Goal: Task Accomplishment & Management: Use online tool/utility

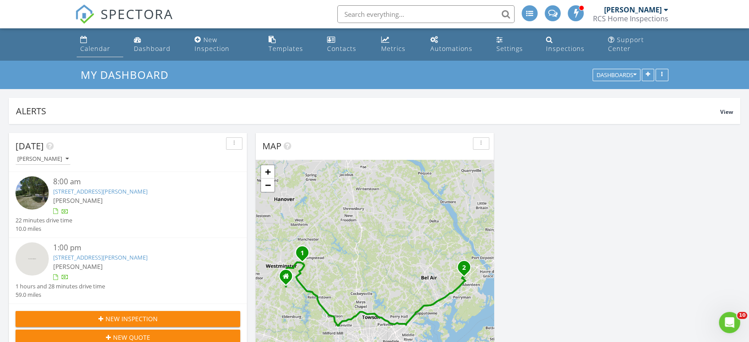
click at [108, 44] on div "Calendar" at bounding box center [95, 48] width 30 height 8
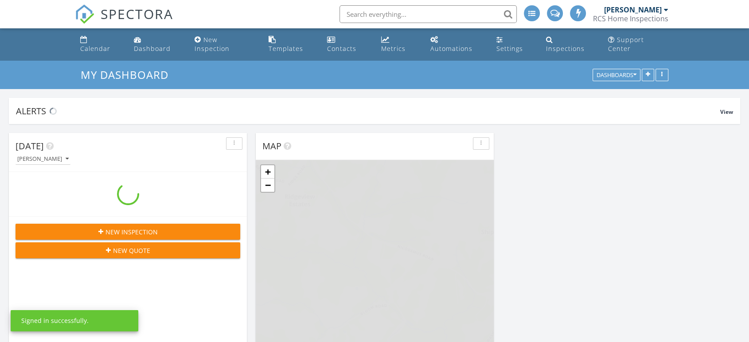
scroll to position [822, 764]
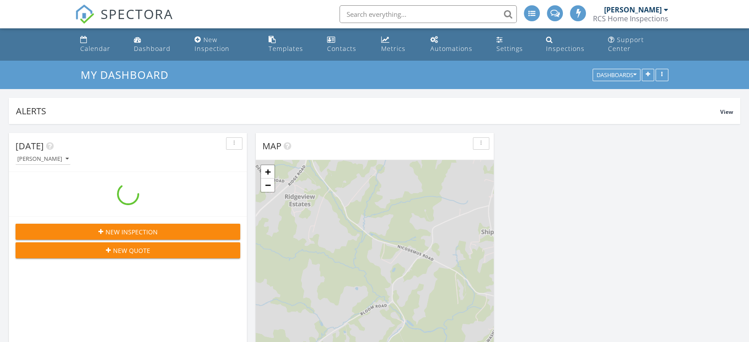
scroll to position [822, 764]
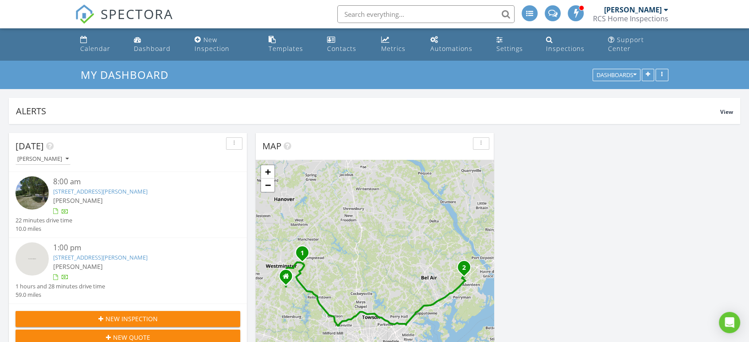
click at [34, 187] on img at bounding box center [32, 192] width 33 height 33
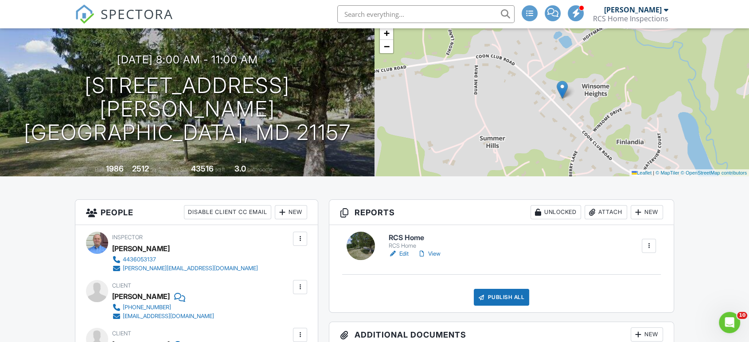
scroll to position [148, 0]
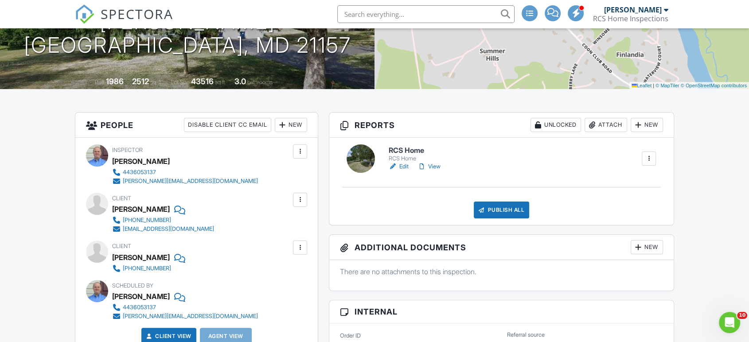
click at [408, 166] on link "Edit" at bounding box center [399, 166] width 20 height 9
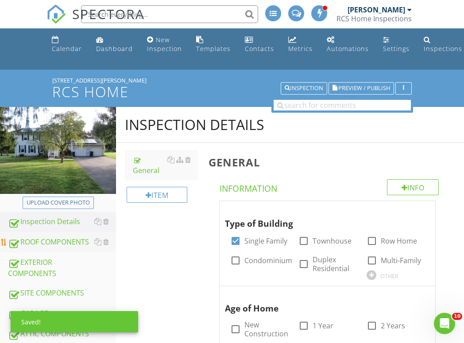
click at [45, 240] on div "ROOF COMPONENTS" at bounding box center [62, 242] width 108 height 12
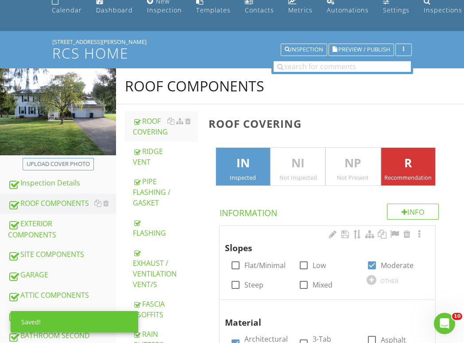
scroll to position [49, 0]
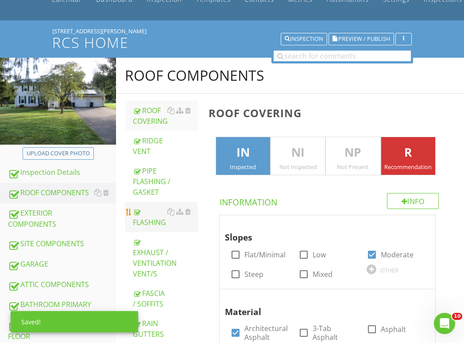
click at [152, 222] on div "FLASHING" at bounding box center [165, 216] width 65 height 21
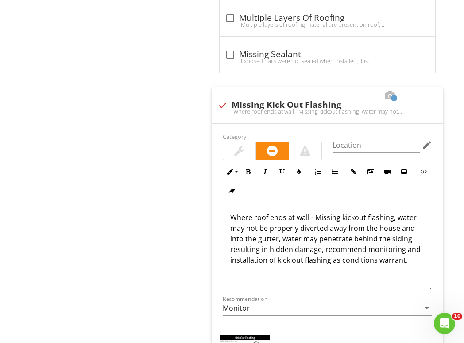
scroll to position [1231, 0]
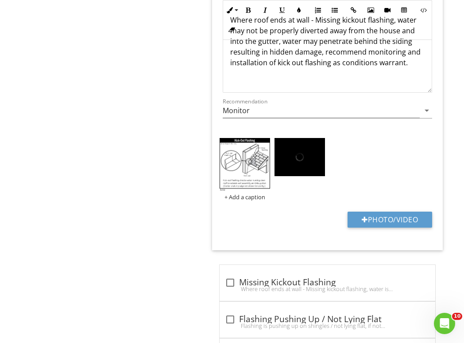
click at [292, 166] on img at bounding box center [300, 157] width 51 height 38
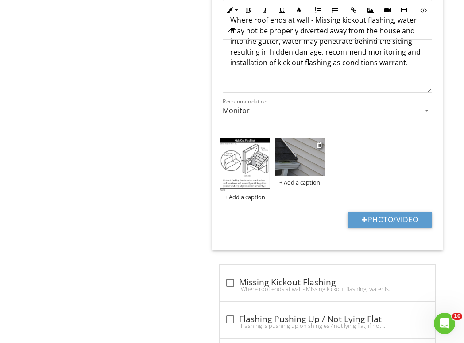
click at [292, 162] on img at bounding box center [300, 157] width 51 height 38
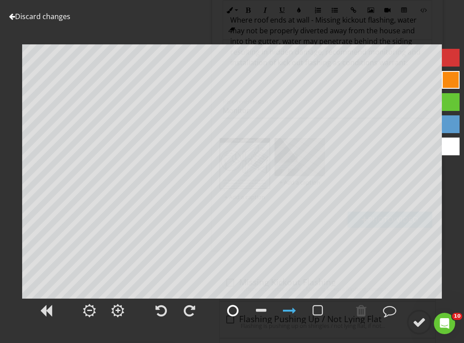
click at [231, 311] on div at bounding box center [233, 310] width 12 height 13
click at [414, 318] on div at bounding box center [419, 321] width 13 height 13
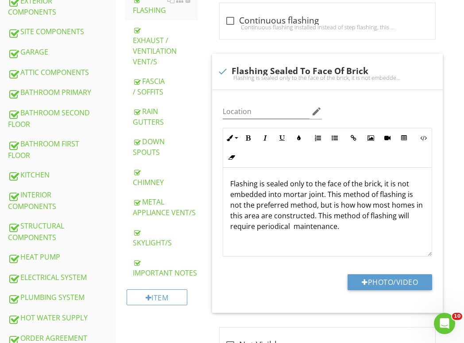
scroll to position [211, 0]
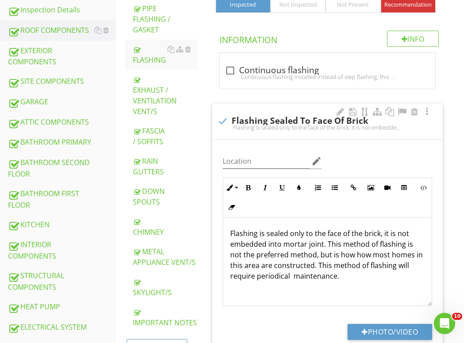
drag, startPoint x: 144, startPoint y: 231, endPoint x: 213, endPoint y: 233, distance: 68.3
click at [144, 231] on div "CHIMNEY" at bounding box center [165, 226] width 65 height 21
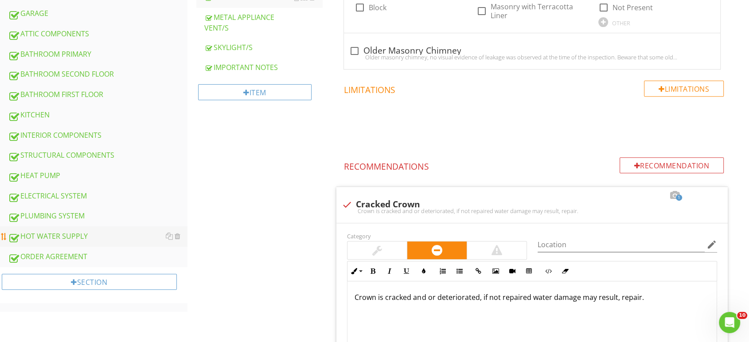
scroll to position [333, 0]
click at [34, 170] on div "HEAT PUMP" at bounding box center [97, 176] width 179 height 12
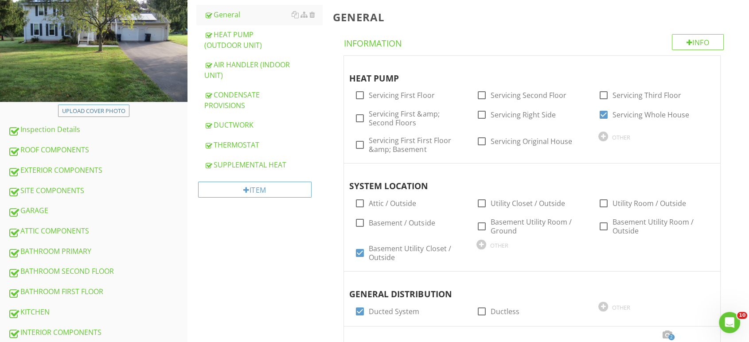
scroll to position [94, 0]
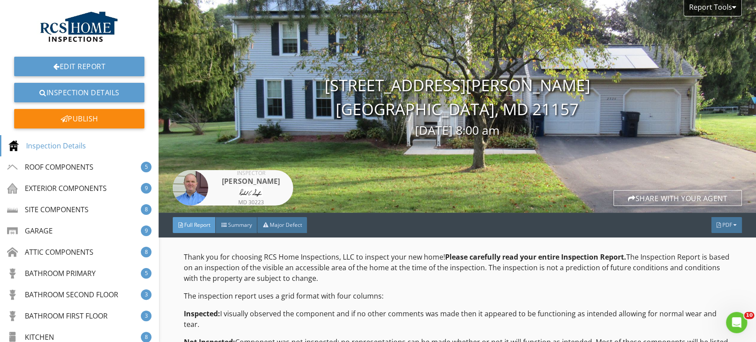
scroll to position [206, 0]
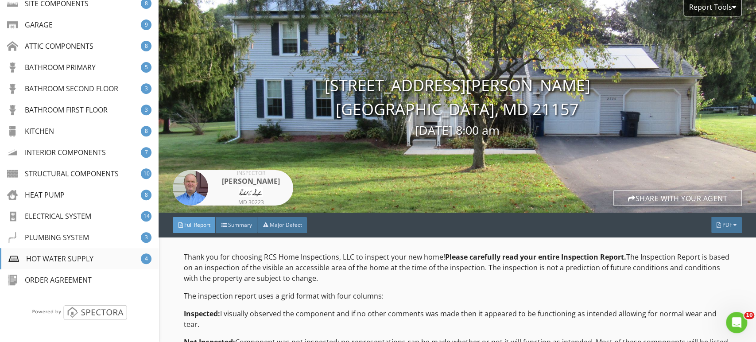
click at [42, 254] on div "HOT WATER SUPPLY" at bounding box center [50, 258] width 85 height 11
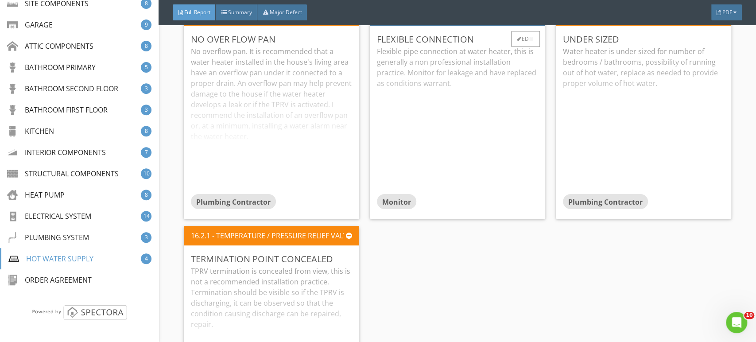
scroll to position [12053, 0]
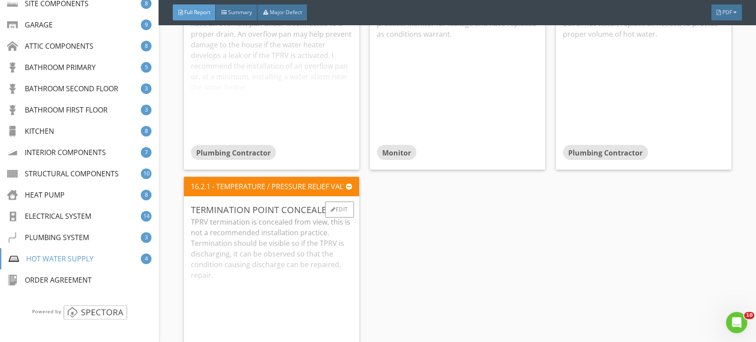
click at [277, 250] on div "TPRV termination is concealed from view, this is not a recommended installation…" at bounding box center [271, 291] width 161 height 148
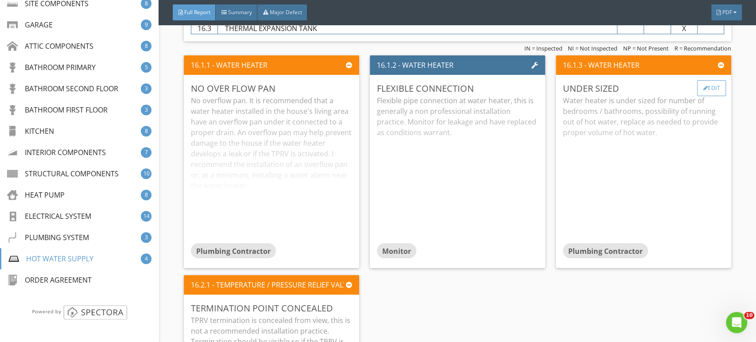
click at [701, 81] on div "Edit" at bounding box center [712, 88] width 29 height 16
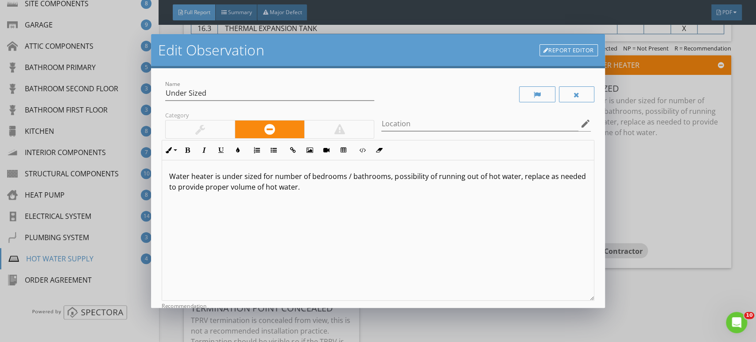
click at [218, 177] on p "Water heater is under sized for number of bedrooms / bathrooms, possibility of …" at bounding box center [377, 181] width 417 height 21
click at [385, 190] on p "The water heater may be undersized for the number of bedrooms/bathrooms, possib…" at bounding box center [377, 181] width 417 height 21
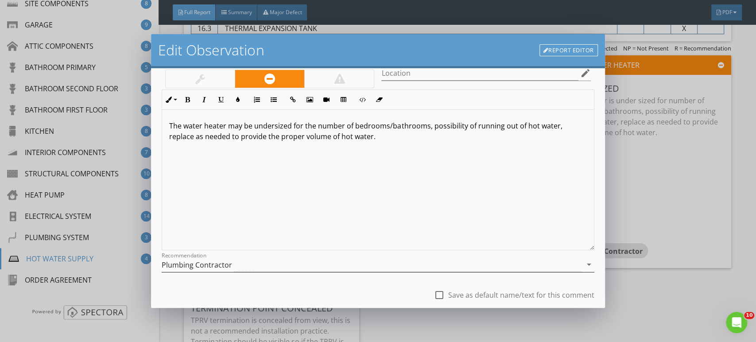
scroll to position [109, 0]
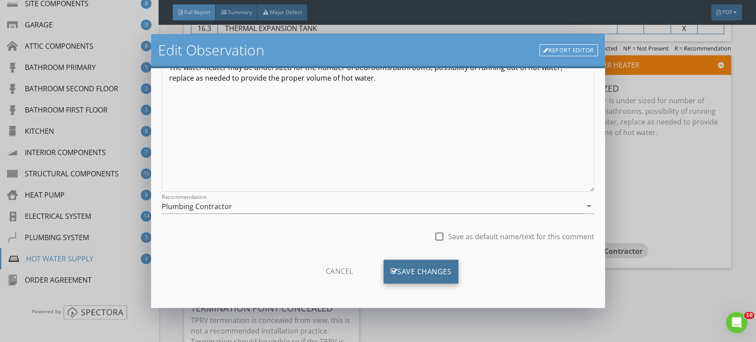
click at [421, 273] on div "Save Changes" at bounding box center [421, 272] width 75 height 24
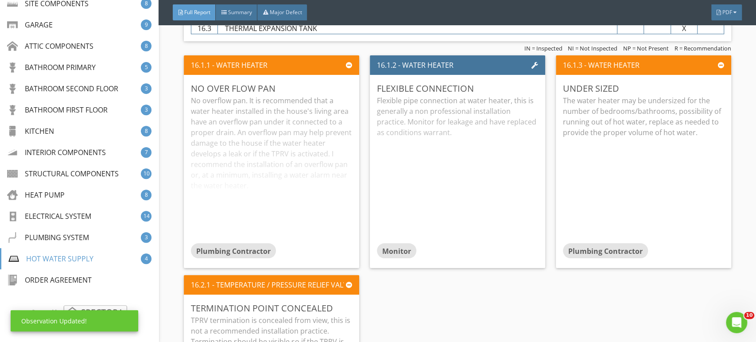
scroll to position [4, 0]
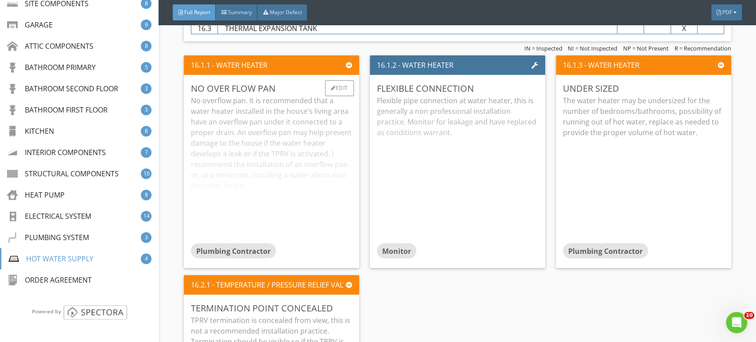
click at [266, 119] on div "No overflow pan. It is recommended that a water heater installed in the house's…" at bounding box center [271, 169] width 161 height 148
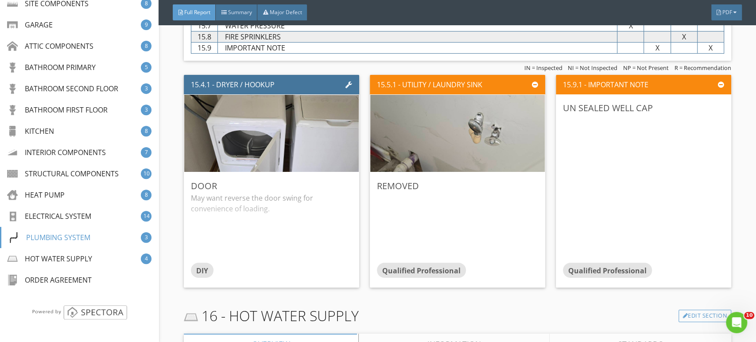
scroll to position [11560, 0]
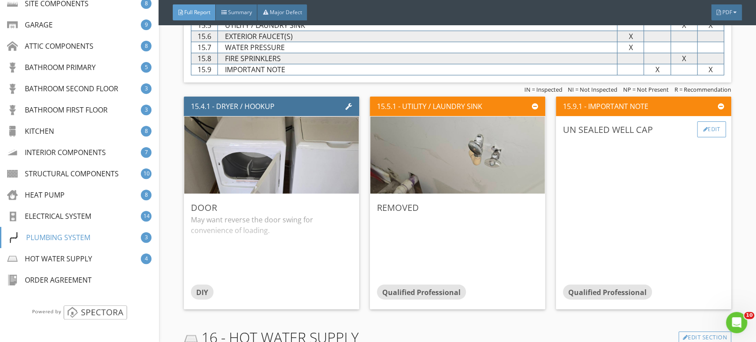
click at [702, 121] on div "Edit" at bounding box center [712, 129] width 29 height 16
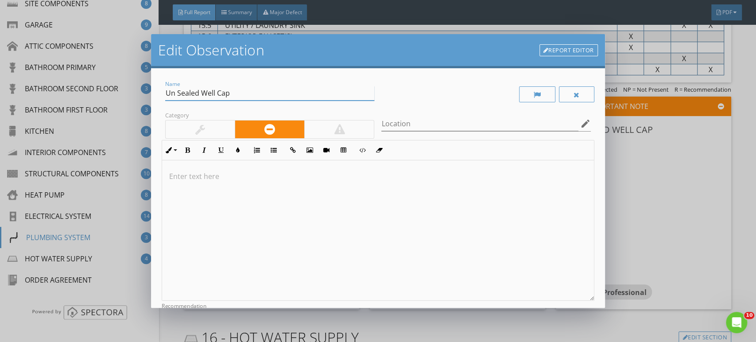
click at [180, 95] on input "Un Sealed Well Cap" at bounding box center [269, 93] width 209 height 15
type input "Unsealed Well Cap"
click at [199, 169] on div at bounding box center [378, 230] width 432 height 140
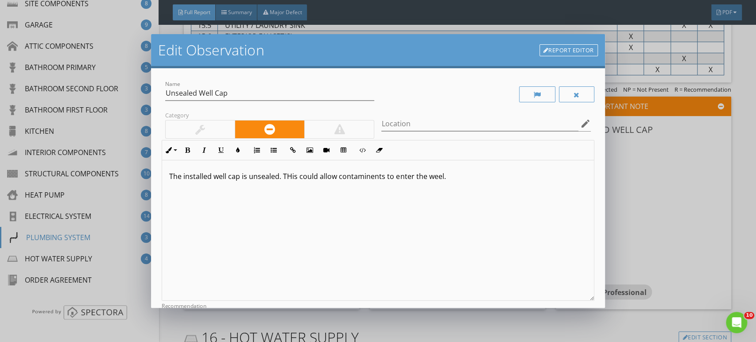
click at [440, 178] on p "The installed well cap is unsealed. THis could allow contaminents to enter the …" at bounding box center [377, 176] width 417 height 11
click at [292, 179] on p "The installed well cap is unsealed. THis could allow contaminents to enter the …" at bounding box center [377, 176] width 417 height 11
click at [527, 182] on div "The installed well cap is unsealed. This could allow contaminents to enter the …" at bounding box center [378, 230] width 432 height 140
click at [456, 175] on p "The installed well cap is unsealed. This could allow contaminants to enter the …" at bounding box center [377, 176] width 417 height 11
click at [228, 194] on div "The installed well cap is unsealed. This could allow contaminants to enter the …" at bounding box center [378, 230] width 432 height 140
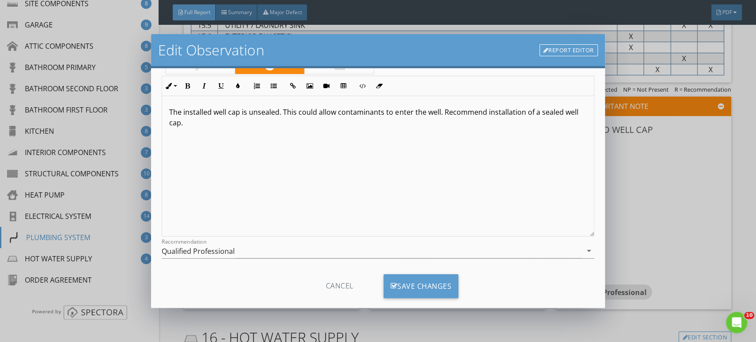
scroll to position [78, 0]
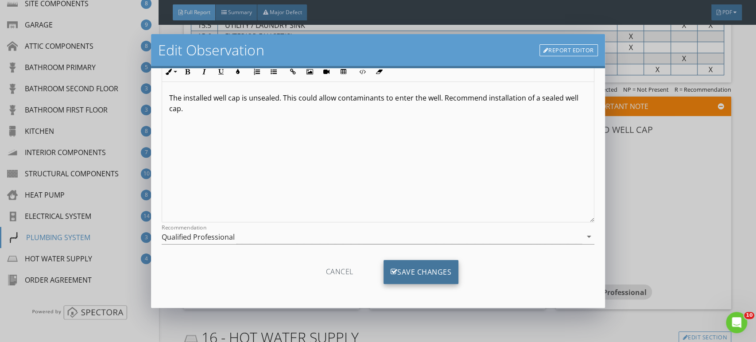
click at [417, 269] on div "Save Changes" at bounding box center [421, 272] width 75 height 24
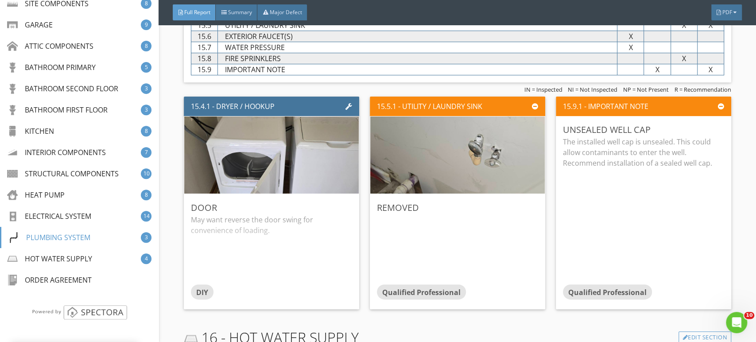
scroll to position [0, 0]
click at [517, 200] on div "Edit" at bounding box center [525, 207] width 29 height 16
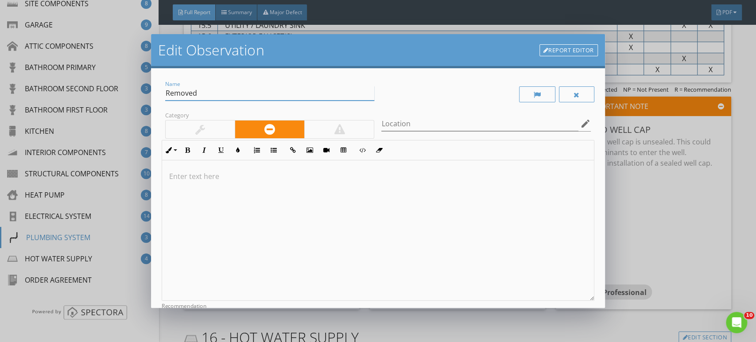
drag, startPoint x: 143, startPoint y: 95, endPoint x: 131, endPoint y: 95, distance: 11.5
click at [131, 95] on div "Edit Observation Report Editor Name Removed Category Location edit Inline Style…" at bounding box center [378, 171] width 756 height 342
type input "Uncapped Water Supply"
click at [395, 128] on input "Location" at bounding box center [480, 124] width 197 height 15
type input "Basement Right Rear"
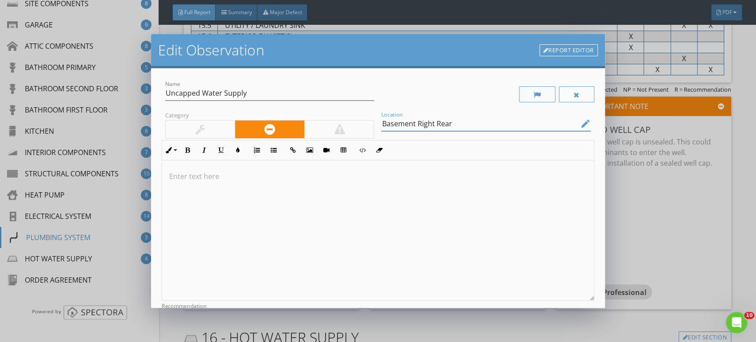
click at [190, 172] on p at bounding box center [377, 176] width 417 height 11
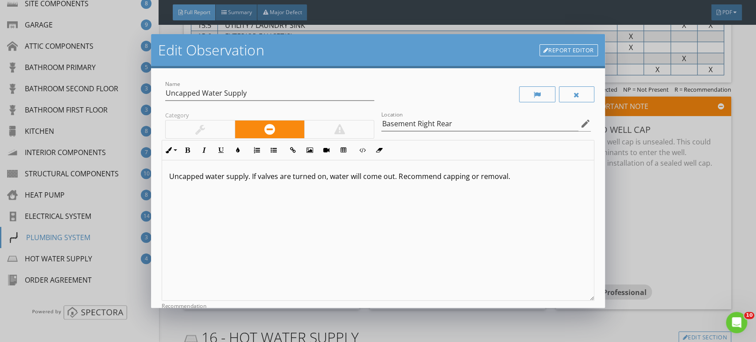
click at [506, 180] on p "Uncapped water supply. If valves are turned on, water will come out. Recommend …" at bounding box center [377, 176] width 417 height 11
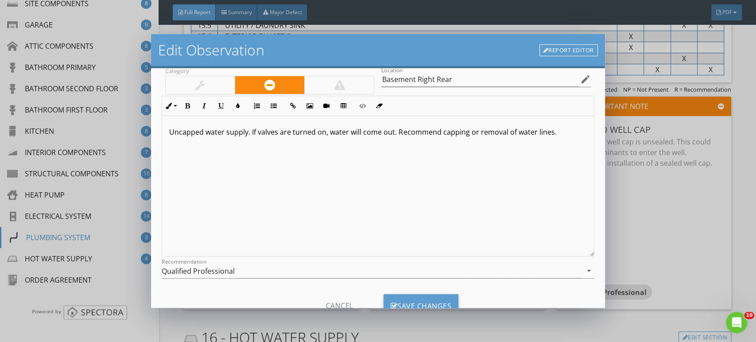
scroll to position [78, 0]
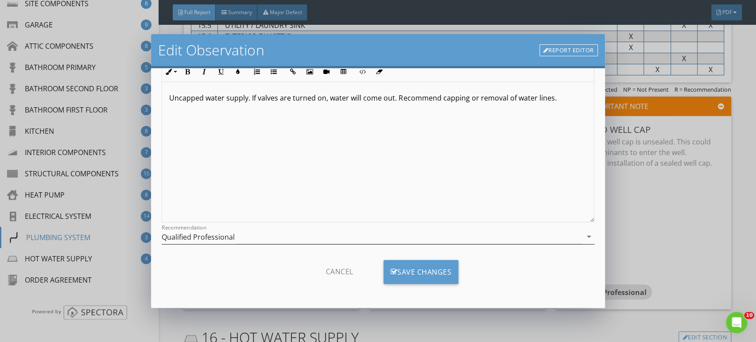
click at [206, 238] on div "Qualified Professional" at bounding box center [198, 237] width 73 height 8
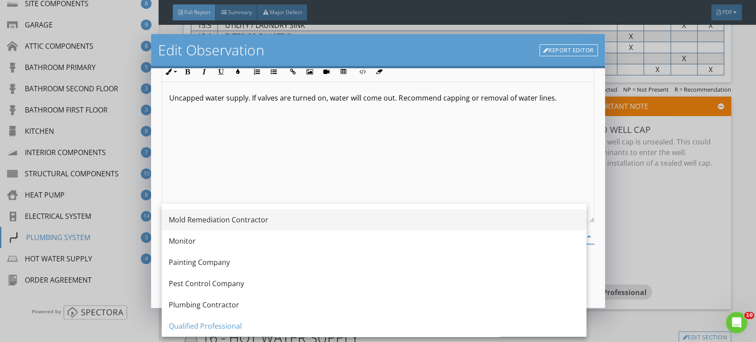
scroll to position [823, 0]
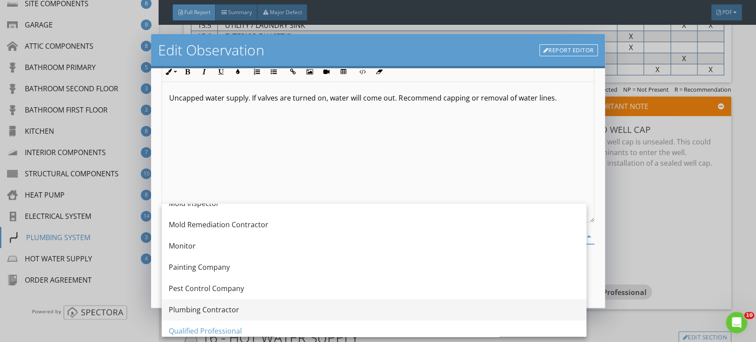
click at [211, 307] on div "Plumbing Contractor" at bounding box center [374, 309] width 411 height 11
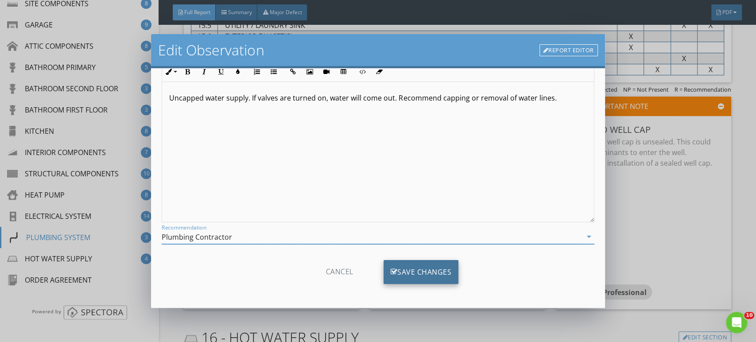
click at [418, 272] on div "Save Changes" at bounding box center [421, 272] width 75 height 24
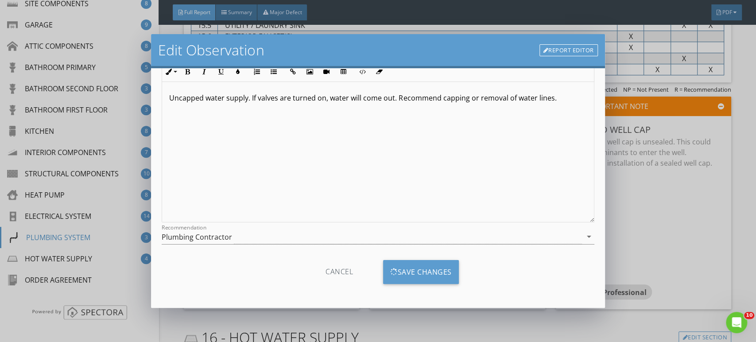
scroll to position [0, 0]
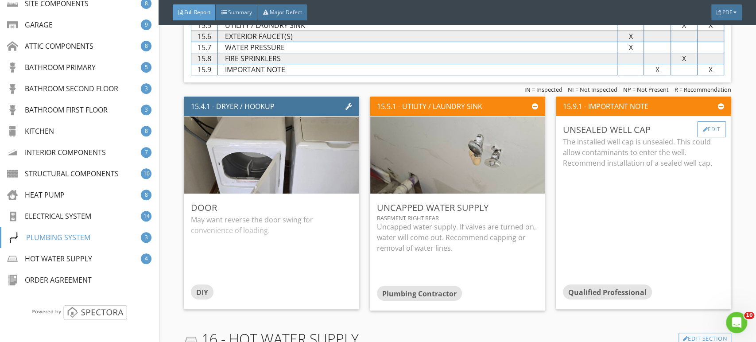
click at [700, 121] on div "Edit" at bounding box center [712, 129] width 29 height 16
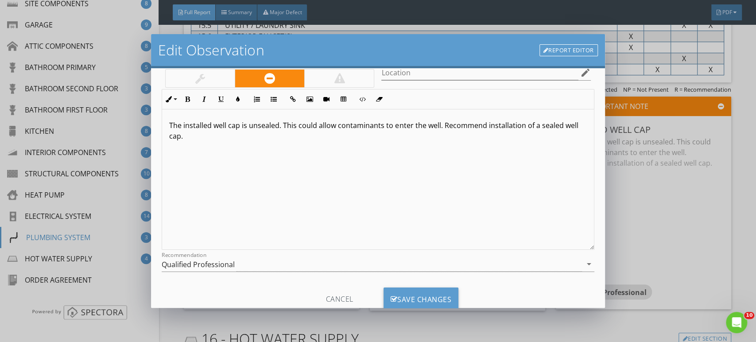
scroll to position [78, 0]
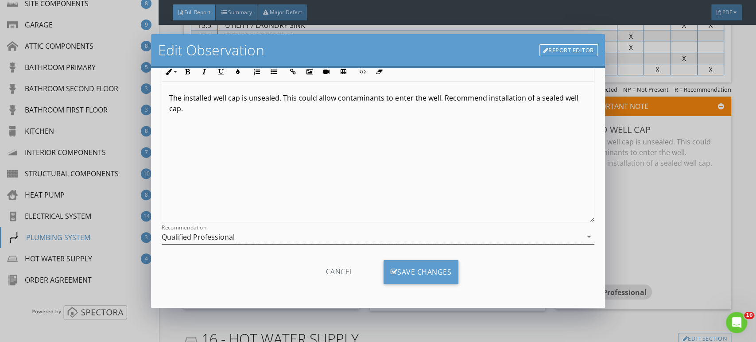
click at [195, 240] on div "Qualified Professional" at bounding box center [198, 237] width 73 height 8
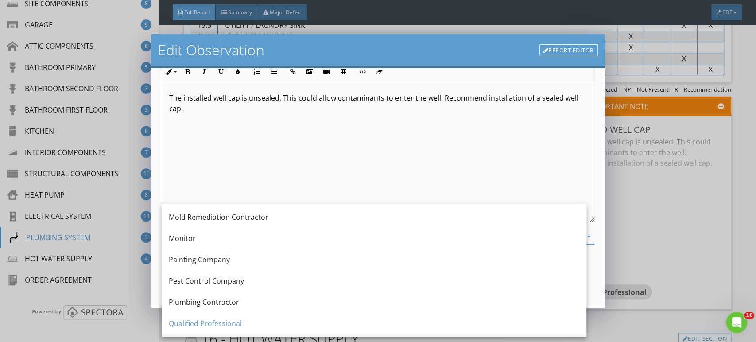
scroll to position [922, 0]
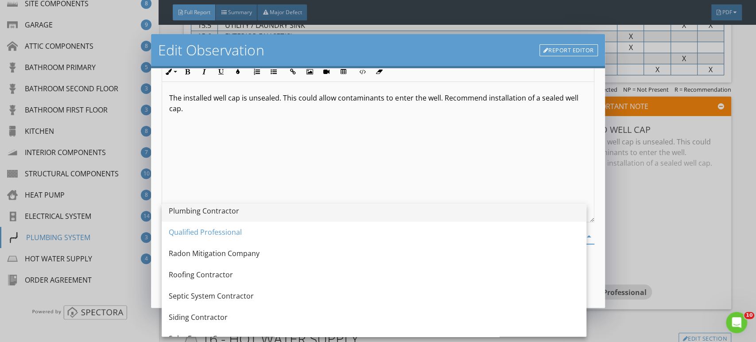
click at [187, 208] on div "Plumbing Contractor" at bounding box center [374, 211] width 411 height 11
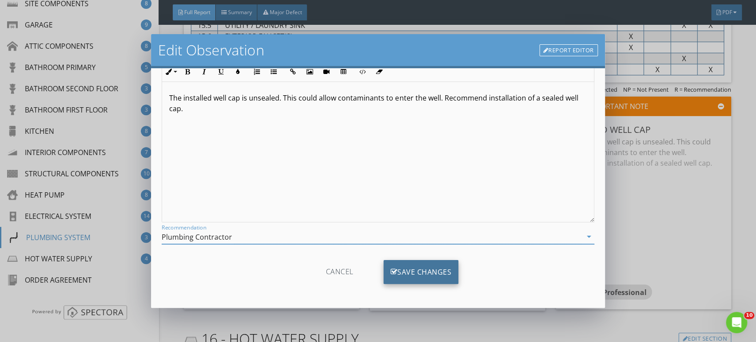
click at [433, 274] on div "Save Changes" at bounding box center [421, 272] width 75 height 24
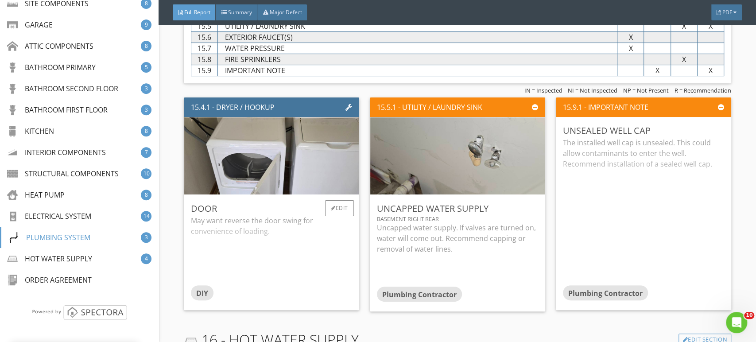
scroll to position [11560, 0]
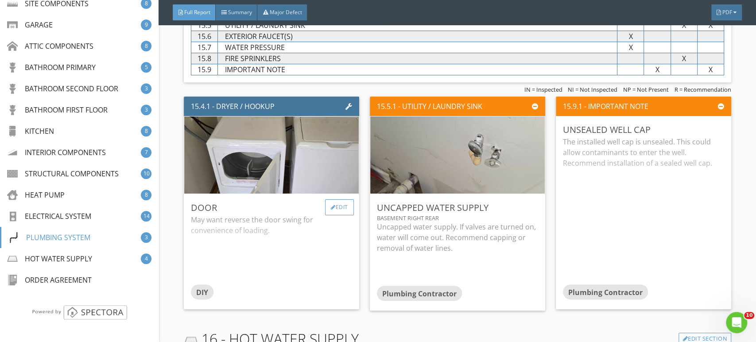
click at [343, 199] on div "Edit" at bounding box center [339, 207] width 29 height 16
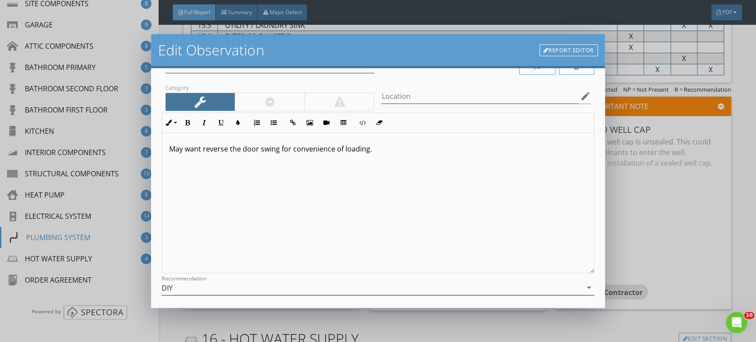
scroll to position [49, 0]
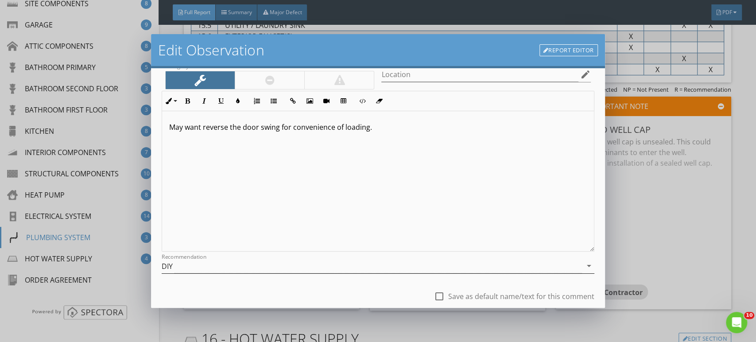
click at [177, 266] on div "DIY" at bounding box center [372, 266] width 420 height 15
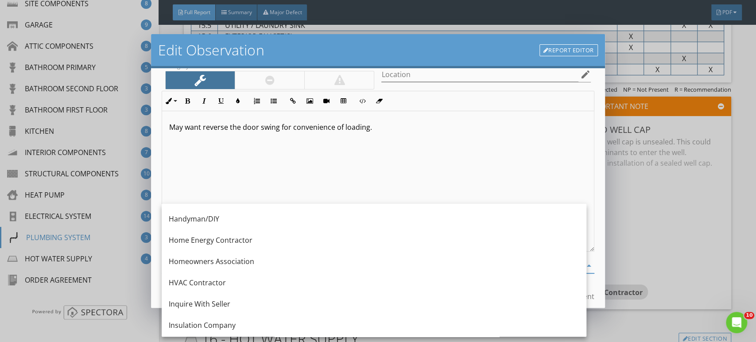
scroll to position [546, 0]
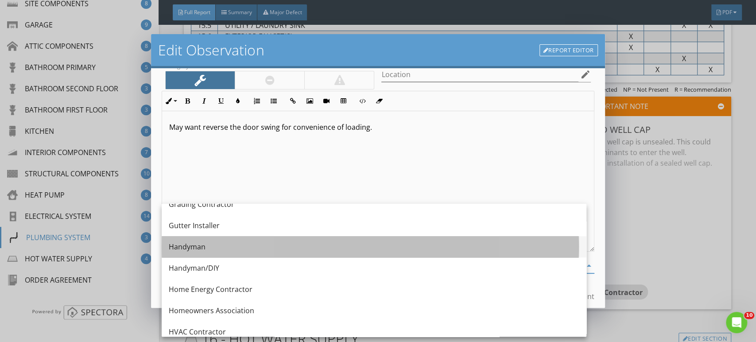
click at [190, 253] on div "Handyman" at bounding box center [374, 246] width 411 height 21
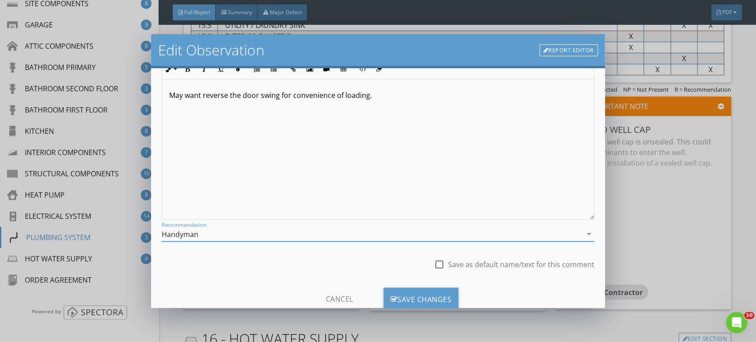
scroll to position [109, 0]
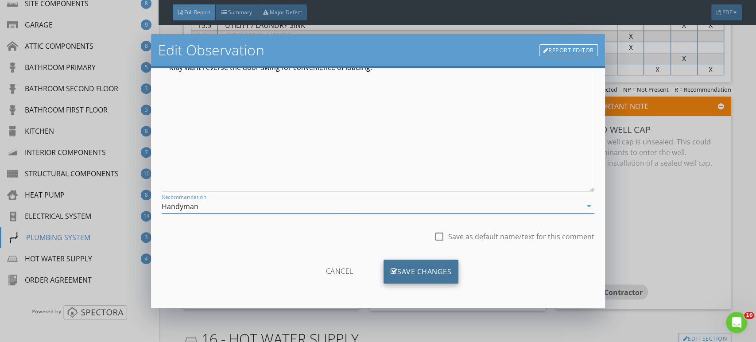
click at [404, 268] on div "Save Changes" at bounding box center [421, 272] width 75 height 24
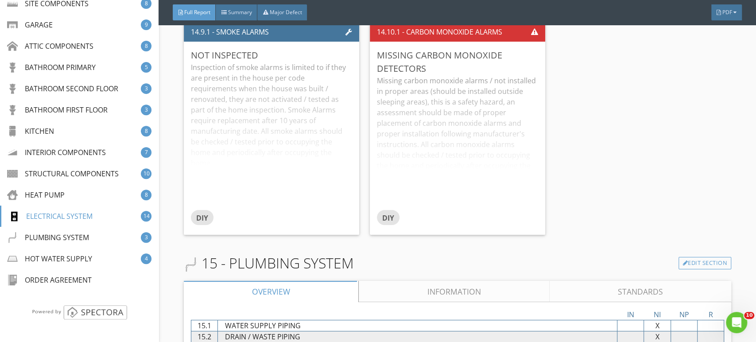
scroll to position [11166, 0]
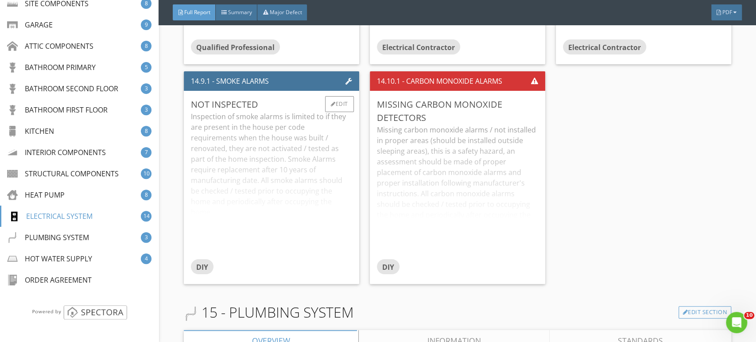
click at [277, 163] on div "Inspection of smoke alarms is limited to if they are present in the house per c…" at bounding box center [271, 185] width 161 height 148
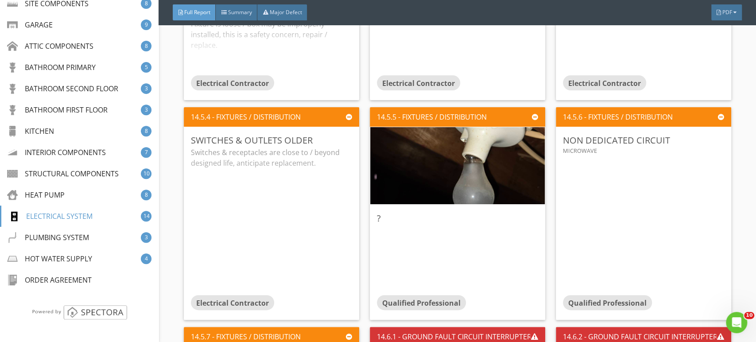
scroll to position [10674, 0]
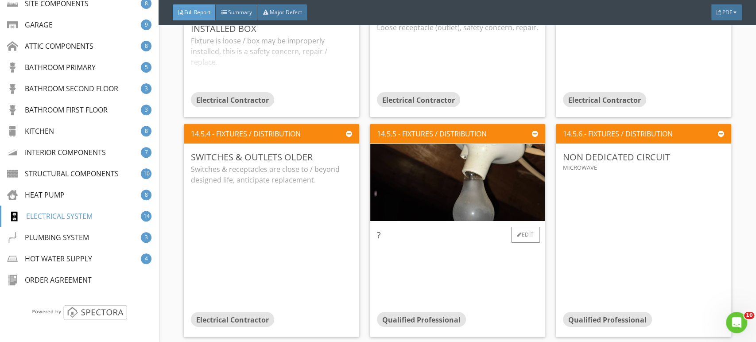
click at [519, 227] on div "Edit" at bounding box center [525, 235] width 29 height 16
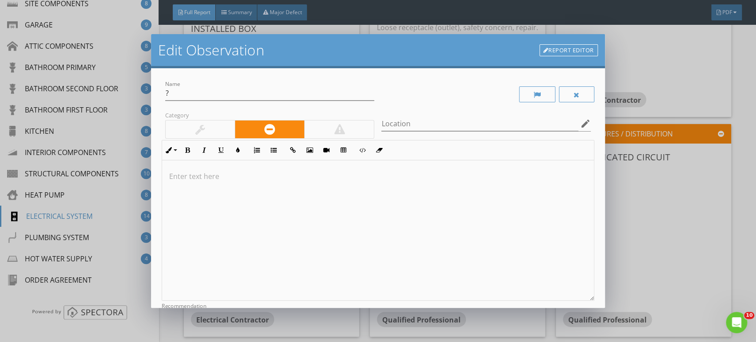
click at [340, 124] on div at bounding box center [339, 129] width 11 height 11
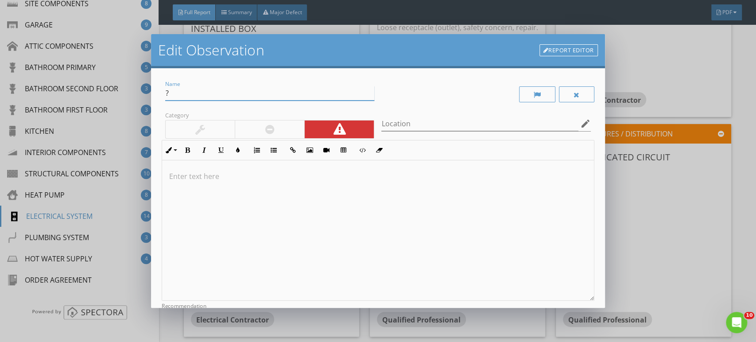
click at [192, 91] on input "?" at bounding box center [269, 93] width 209 height 15
type input "Broken Light Bulb"
click at [410, 134] on div "Location edit" at bounding box center [486, 128] width 209 height 23
click at [406, 123] on input "Location" at bounding box center [480, 124] width 197 height 15
click at [391, 123] on input "Location" at bounding box center [480, 124] width 197 height 15
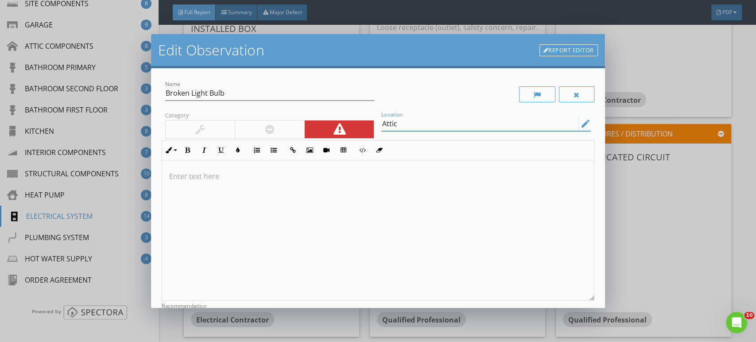
type input "Attic"
click at [302, 198] on div at bounding box center [378, 230] width 432 height 140
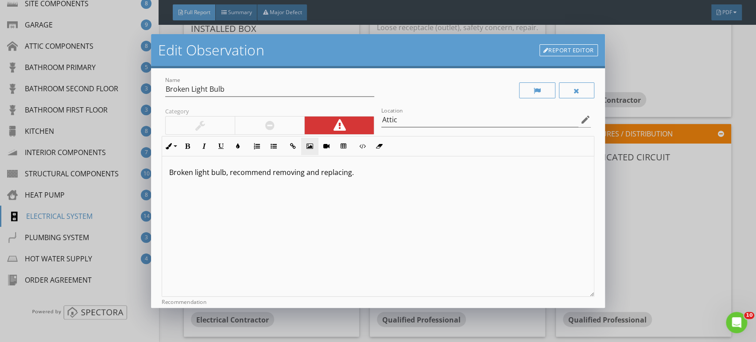
scroll to position [0, 0]
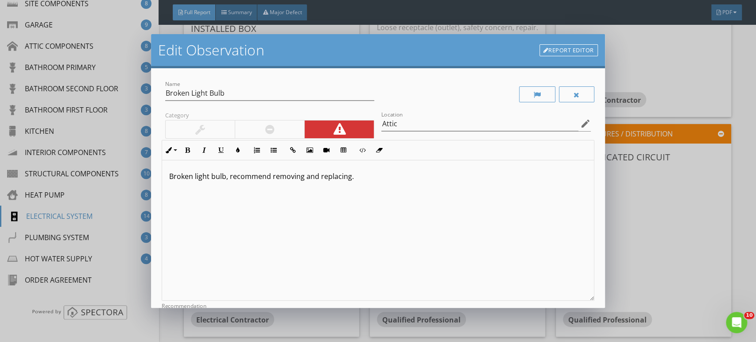
click at [277, 131] on div at bounding box center [270, 130] width 70 height 18
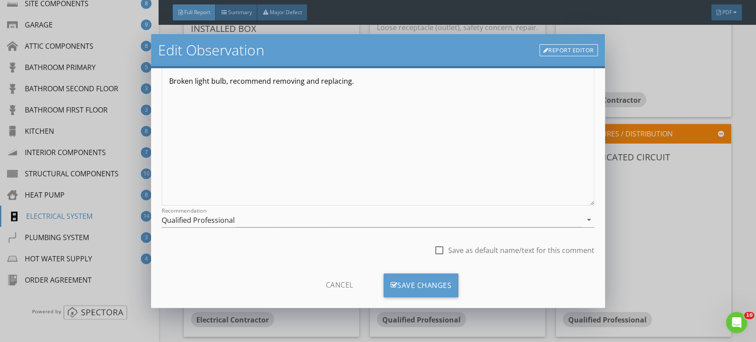
scroll to position [109, 0]
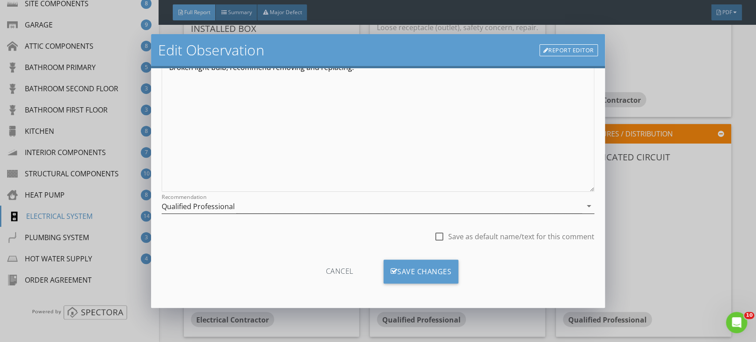
click at [195, 205] on div "Qualified Professional" at bounding box center [198, 207] width 73 height 8
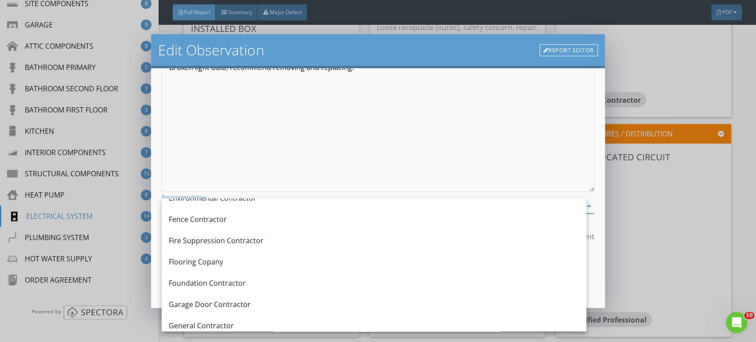
scroll to position [299, 0]
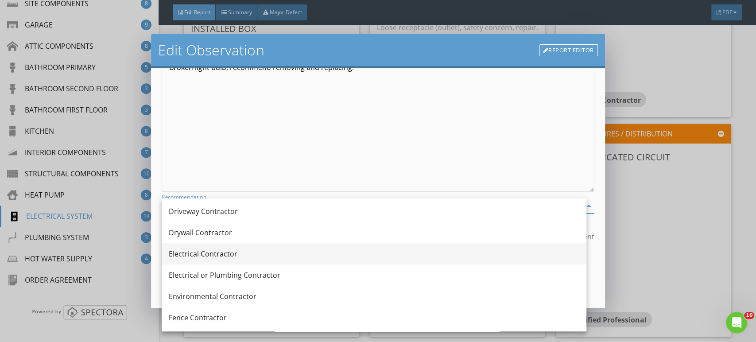
click at [214, 256] on div "Electrical Contractor" at bounding box center [374, 254] width 411 height 11
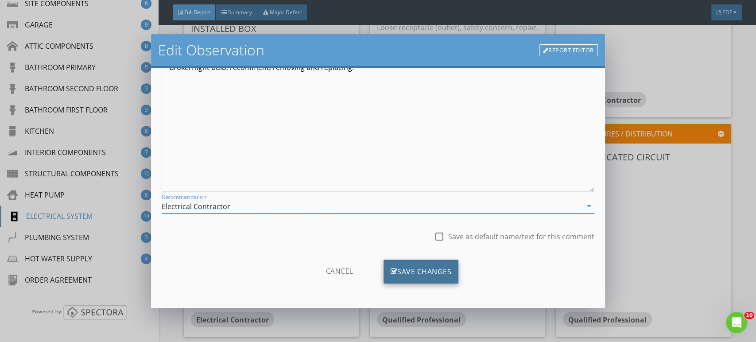
click at [405, 264] on div "Save Changes" at bounding box center [421, 272] width 75 height 24
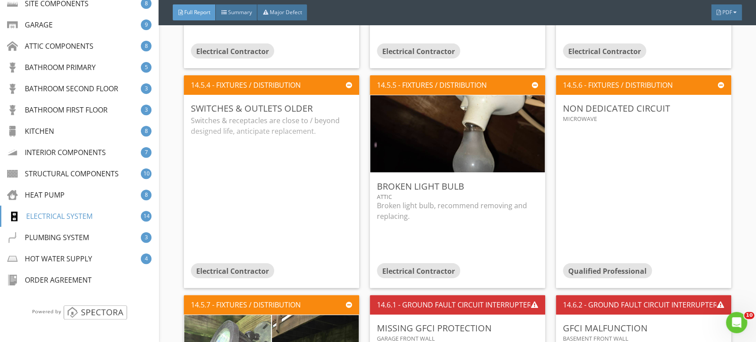
scroll to position [10723, 0]
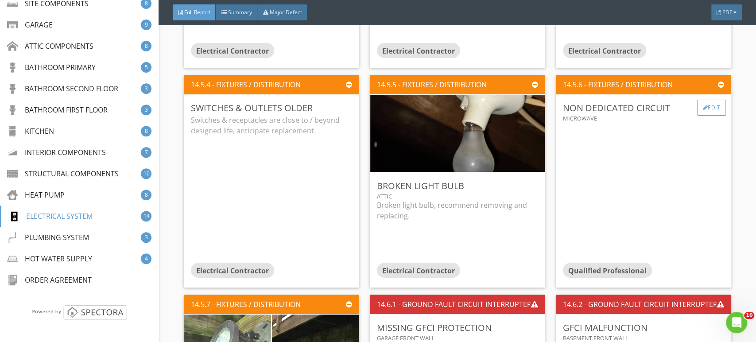
click at [709, 101] on div "Edit" at bounding box center [712, 108] width 29 height 16
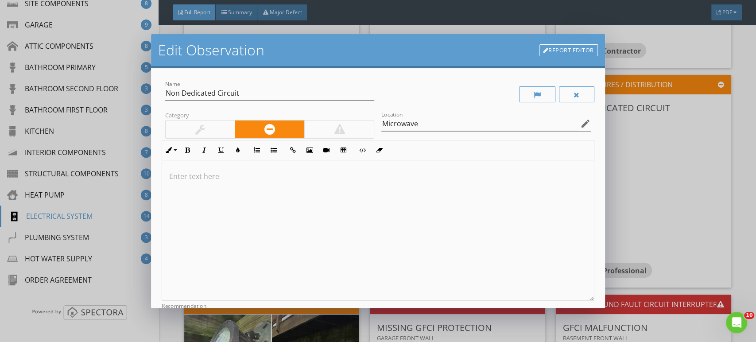
click at [217, 176] on p at bounding box center [377, 176] width 417 height 11
click at [173, 176] on p "Appliance is plugged into" at bounding box center [377, 176] width 417 height 11
click at [279, 179] on p "The ppliance is plugged into" at bounding box center [377, 176] width 417 height 11
click at [368, 178] on p "The appliance is plugged into a non-dedicated circuit/outlet." at bounding box center [377, 176] width 417 height 11
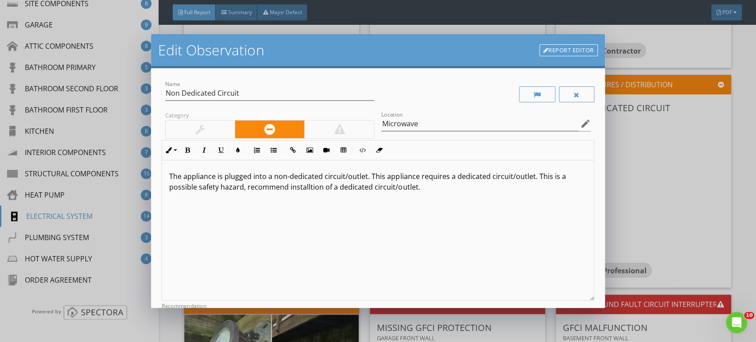
click at [433, 191] on p "The appliance is plugged into a non-dedicated circuit/outlet. This appliance re…" at bounding box center [377, 181] width 417 height 21
click at [448, 194] on div "The appliance is plugged into a non-dedicated circuit/outlet. This appliance re…" at bounding box center [378, 230] width 432 height 140
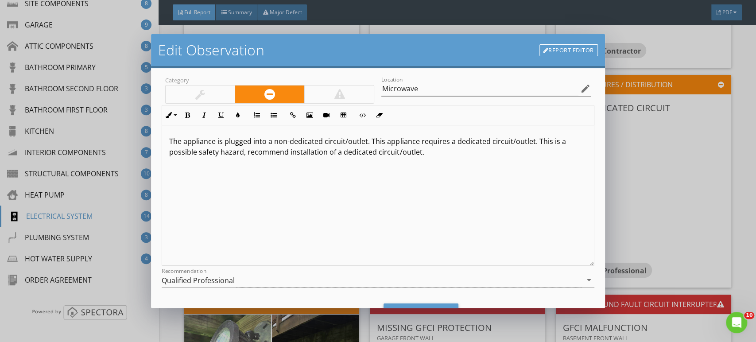
scroll to position [49, 0]
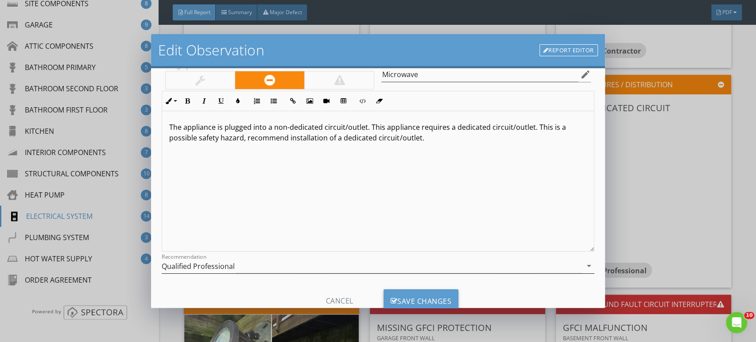
click at [211, 265] on div "Qualified Professional" at bounding box center [198, 266] width 73 height 8
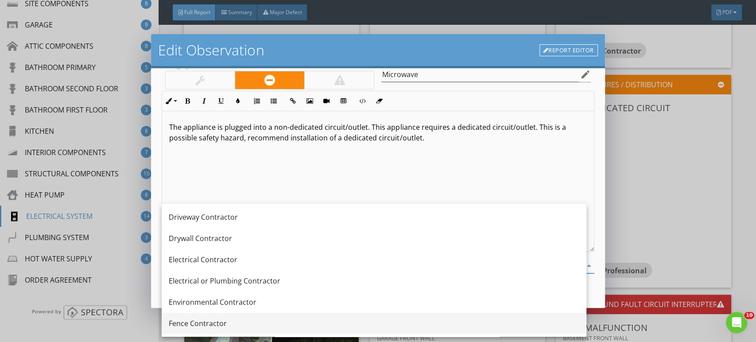
scroll to position [299, 0]
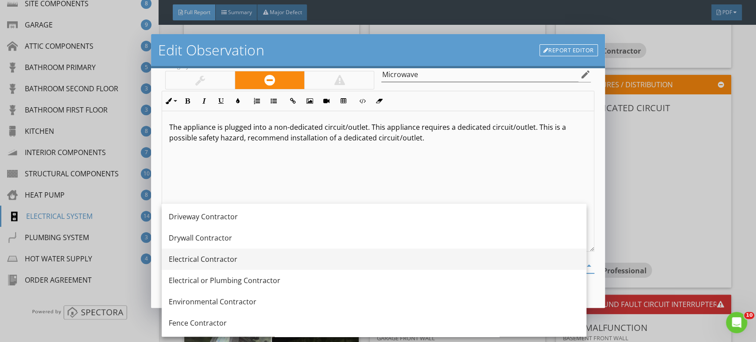
click at [214, 257] on div "Electrical Contractor" at bounding box center [374, 259] width 411 height 11
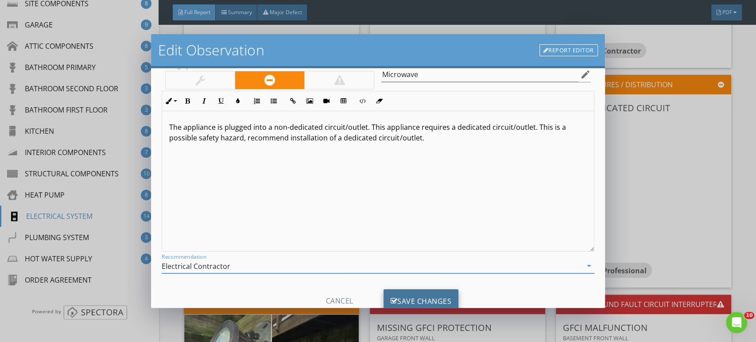
click at [418, 295] on div "Save Changes" at bounding box center [421, 301] width 75 height 24
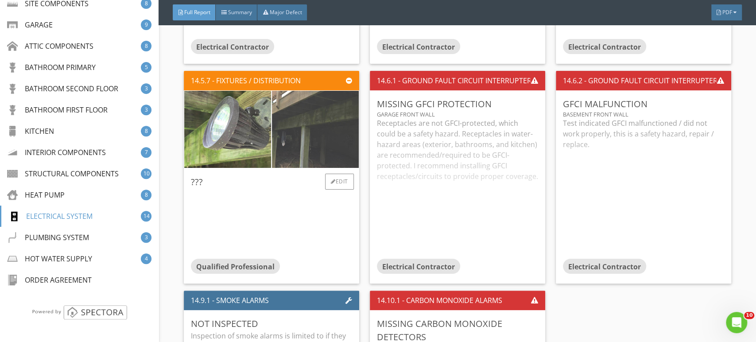
scroll to position [10969, 0]
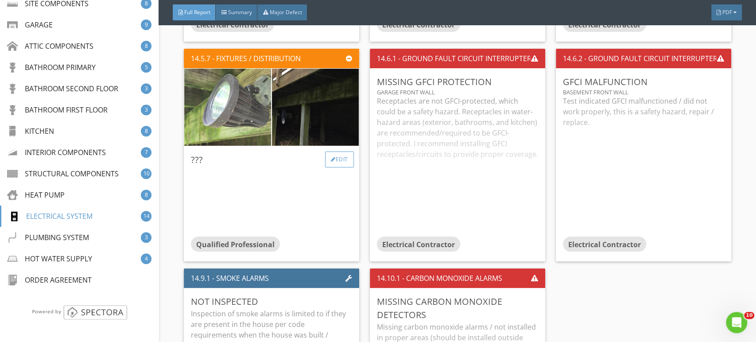
click at [338, 153] on div "Edit" at bounding box center [339, 160] width 29 height 16
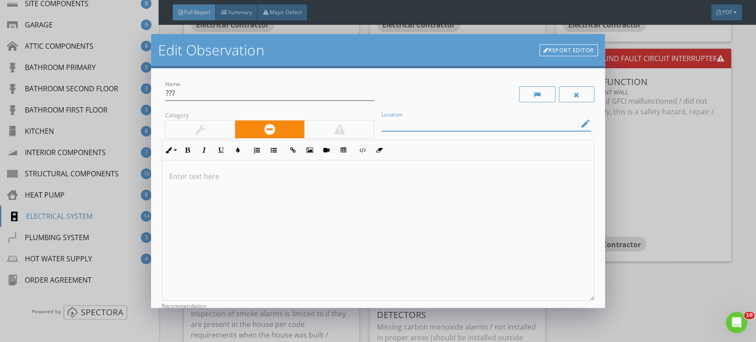
click at [412, 127] on input "Location" at bounding box center [480, 124] width 197 height 15
type input "Exterior Lights"
drag, startPoint x: 183, startPoint y: 94, endPoint x: 140, endPoint y: 94, distance: 43.0
click at [140, 94] on div "Edit Observation Report Editor Name ??? Category Location Exterior Lights edit …" at bounding box center [378, 171] width 756 height 342
type input "Exterior Lights"
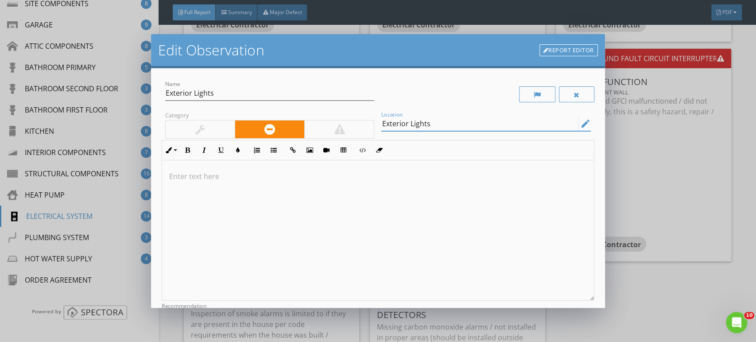
drag, startPoint x: 429, startPoint y: 123, endPoint x: 370, endPoint y: 125, distance: 59.4
click at [370, 125] on div "Name Exterior Lights Category Location Exterior Lights edit Inline Style XLarge…" at bounding box center [378, 205] width 433 height 253
click at [231, 92] on input "Exterior Lights" at bounding box center [269, 93] width 209 height 15
type input "Exterior Light Operation"
click at [405, 127] on input "Location" at bounding box center [480, 124] width 197 height 15
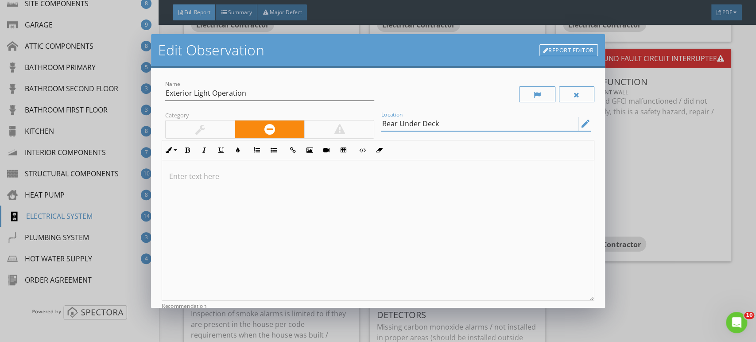
type input "Rear Under Deck"
click at [208, 171] on p at bounding box center [377, 176] width 417 height 11
click at [732, 179] on div "Edit Observation Report Editor Name Exterior Light Operation Category Location …" at bounding box center [378, 171] width 756 height 342
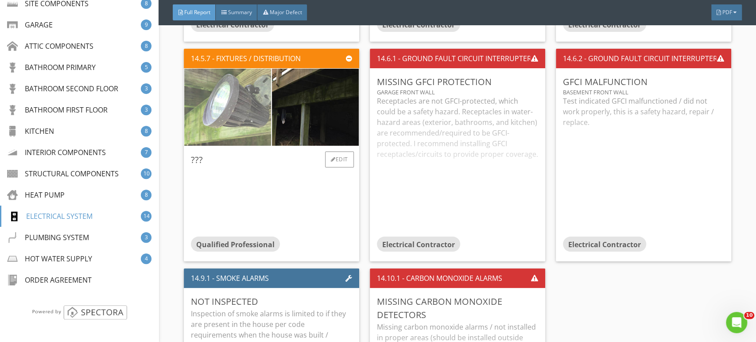
click at [246, 102] on img at bounding box center [227, 107] width 217 height 163
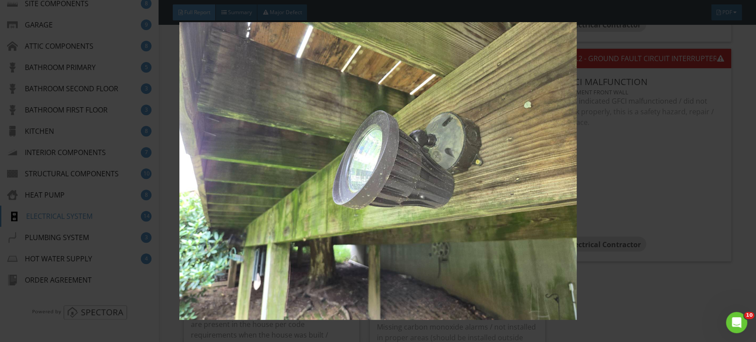
click at [748, 182] on div at bounding box center [378, 171] width 756 height 342
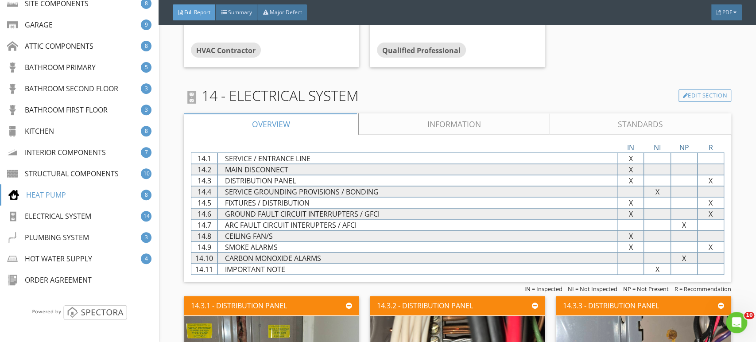
scroll to position [9985, 0]
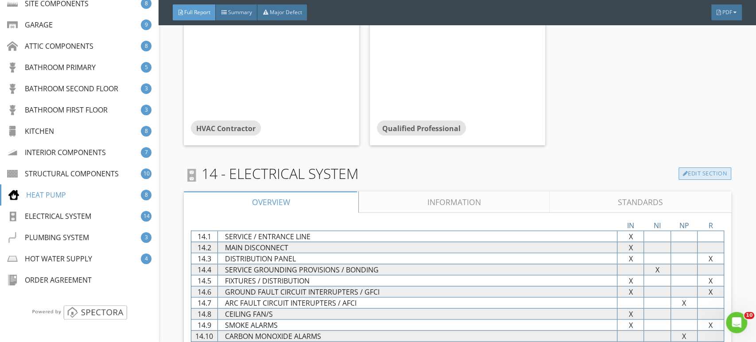
click at [691, 168] on link "Edit Section" at bounding box center [705, 174] width 53 height 12
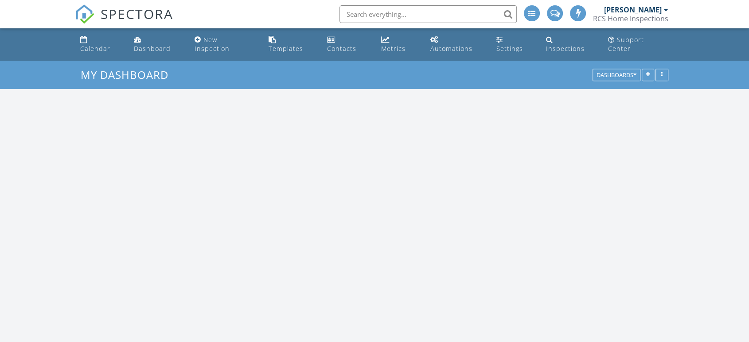
scroll to position [822, 764]
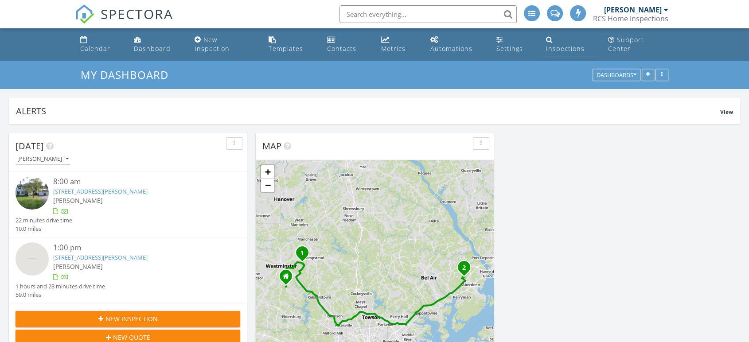
click at [555, 44] on div "Inspections" at bounding box center [565, 48] width 39 height 8
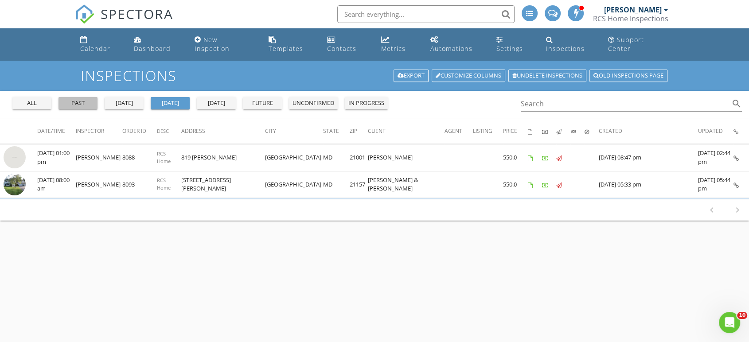
click at [74, 99] on div "past" at bounding box center [78, 103] width 32 height 9
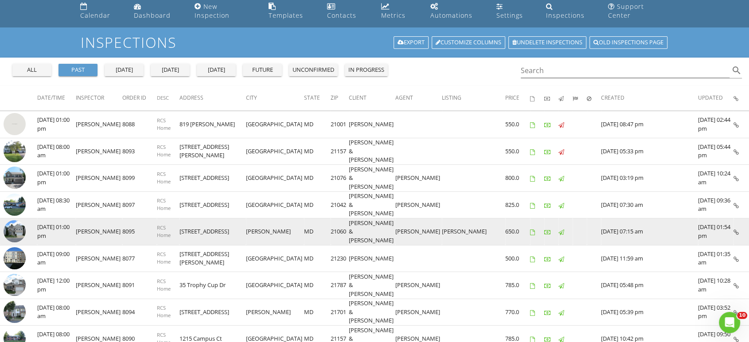
scroll to position [49, 0]
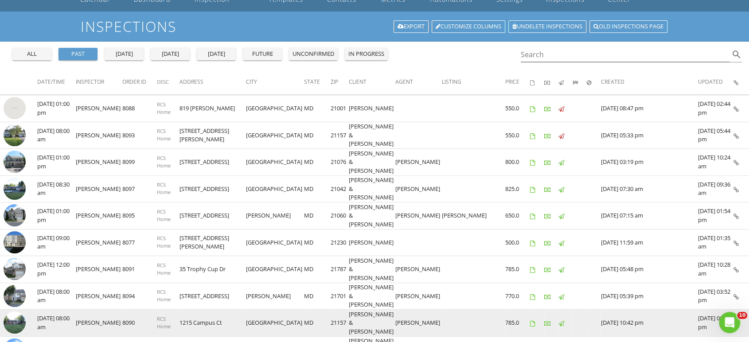
click at [17, 312] on img at bounding box center [15, 323] width 22 height 22
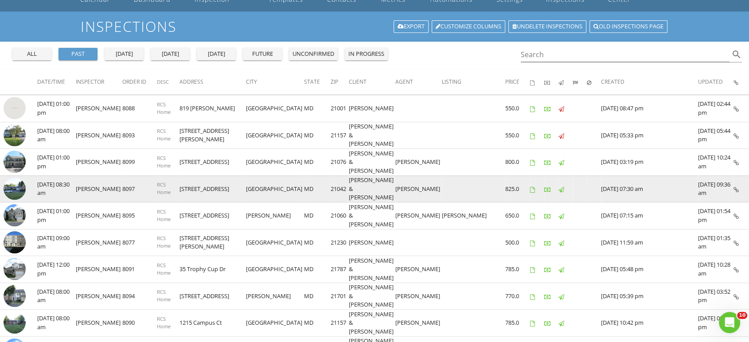
click at [9, 178] on img at bounding box center [15, 189] width 22 height 22
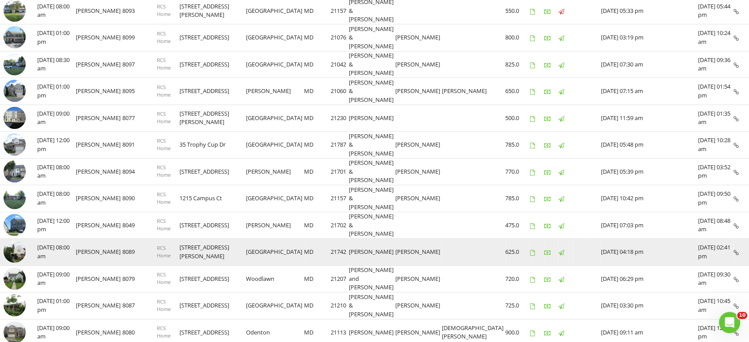
scroll to position [197, 0]
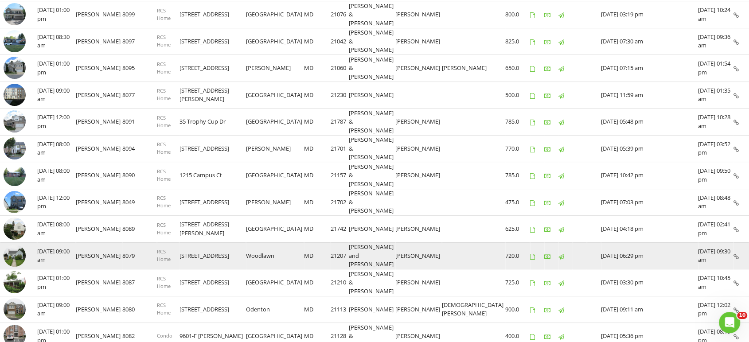
click at [16, 245] on img at bounding box center [15, 256] width 22 height 22
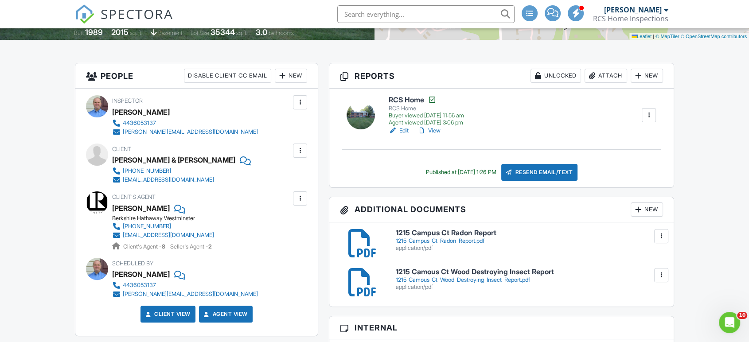
click at [437, 129] on link "View" at bounding box center [428, 130] width 23 height 9
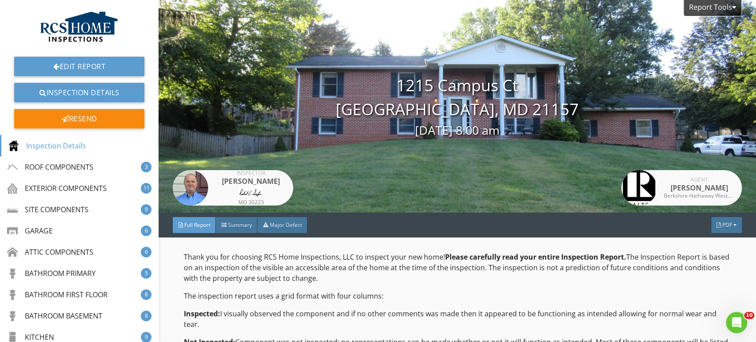
scroll to position [49, 0]
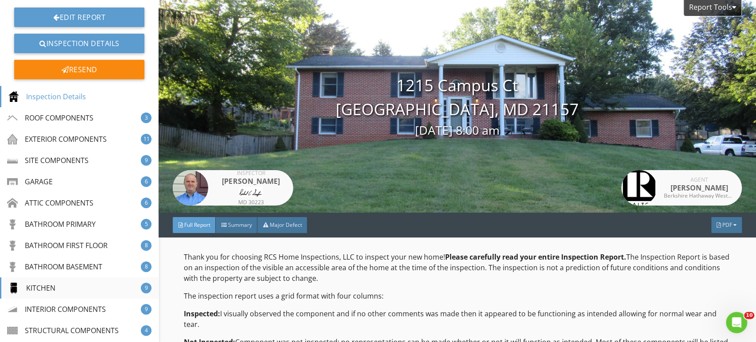
click at [52, 289] on div "KITCHEN" at bounding box center [31, 288] width 47 height 11
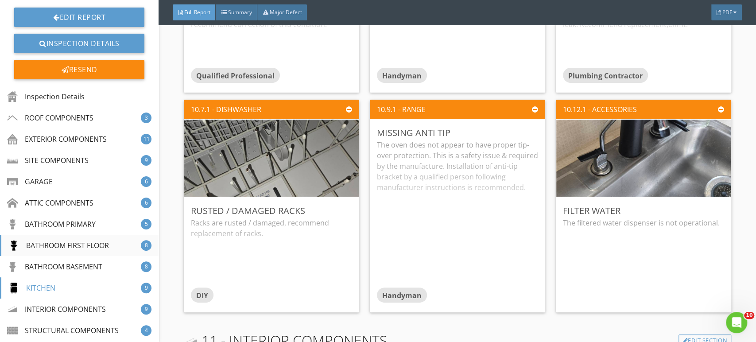
scroll to position [148, 0]
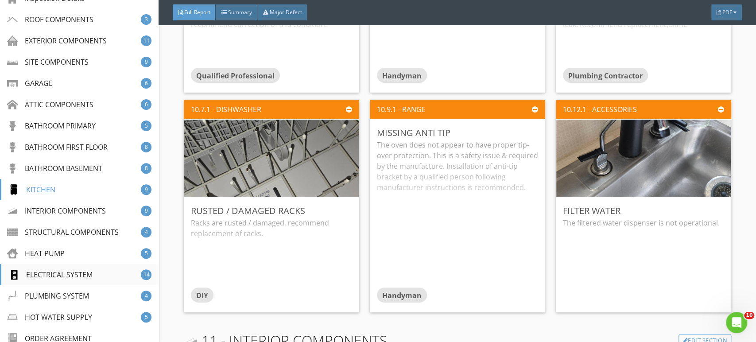
click at [52, 265] on div "ELECTRICAL SYSTEM 14" at bounding box center [79, 274] width 159 height 21
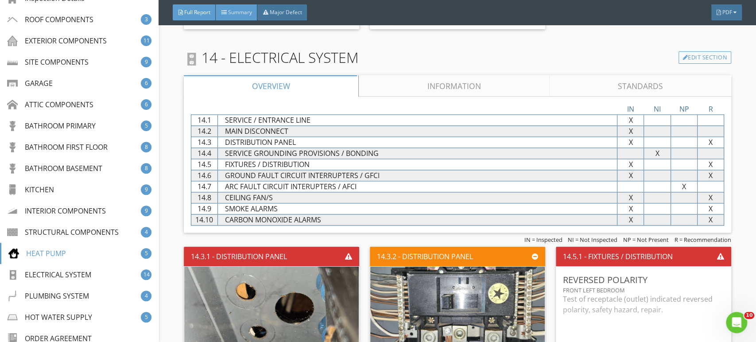
scroll to position [9803, 0]
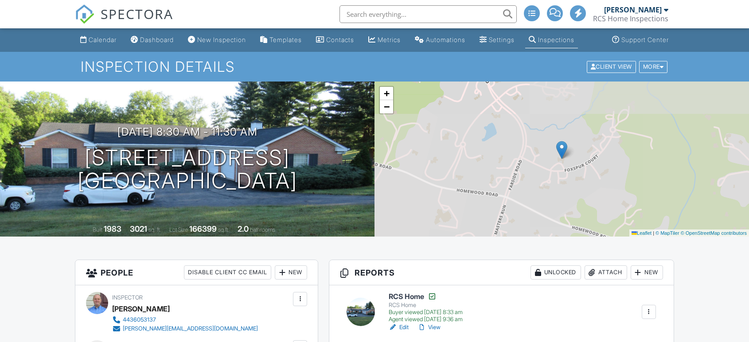
click at [435, 323] on link "View" at bounding box center [428, 327] width 23 height 9
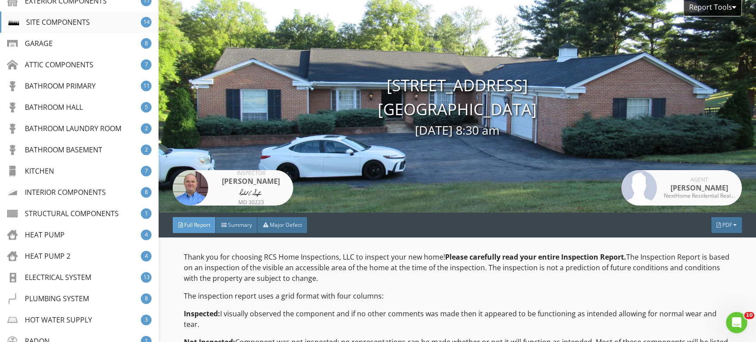
scroll to position [197, 0]
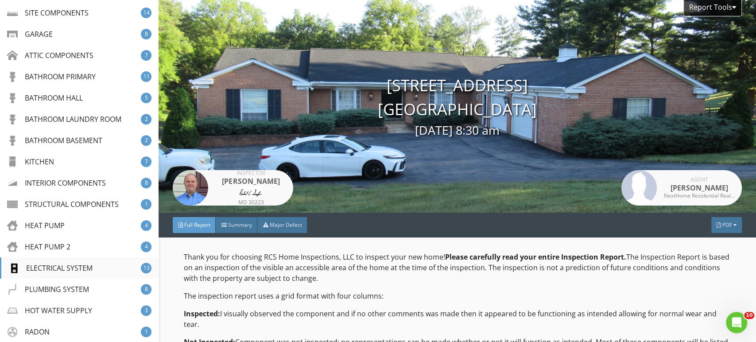
click at [55, 267] on div "ELECTRICAL SYSTEM" at bounding box center [50, 268] width 84 height 11
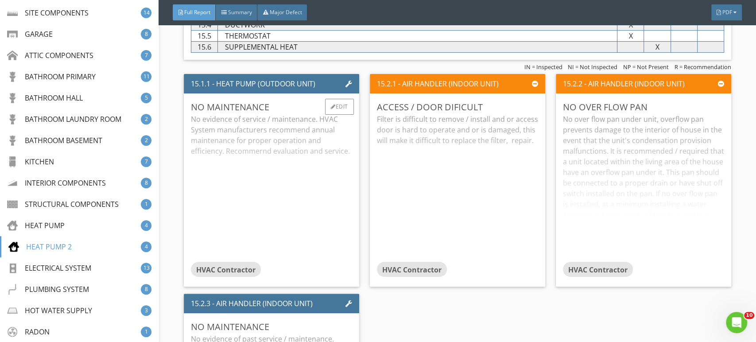
scroll to position [11182, 0]
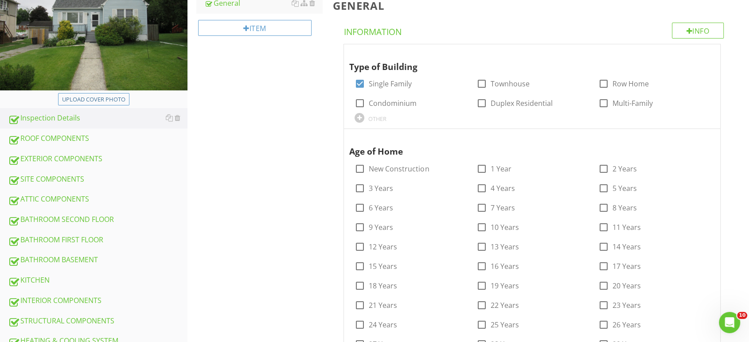
scroll to position [246, 0]
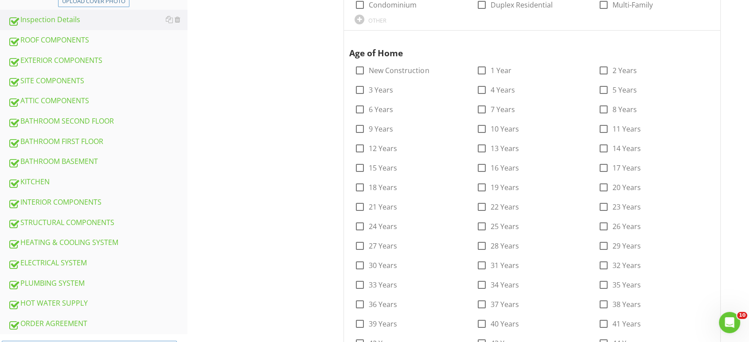
click at [49, 257] on div "ELECTRICAL SYSTEM" at bounding box center [97, 263] width 179 height 12
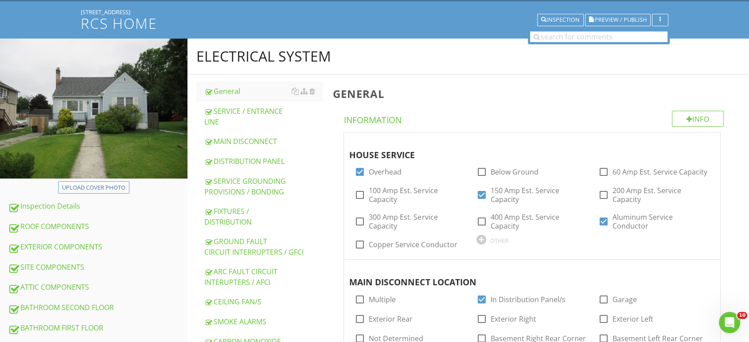
scroll to position [49, 0]
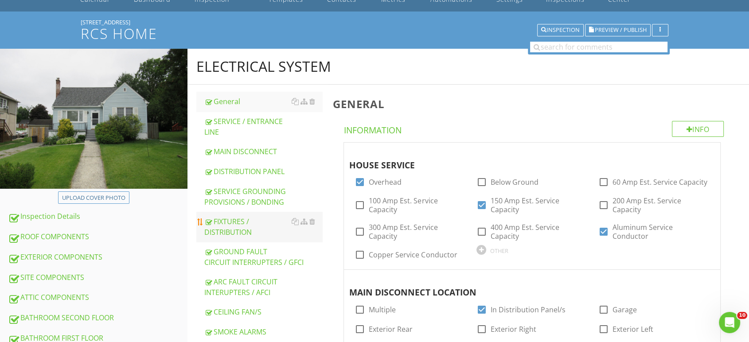
click at [231, 219] on div "FIXTURES / DISTRIBUTION" at bounding box center [263, 226] width 118 height 21
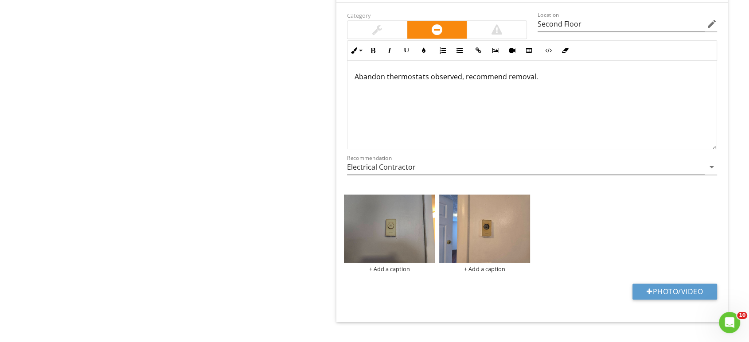
scroll to position [4337, 0]
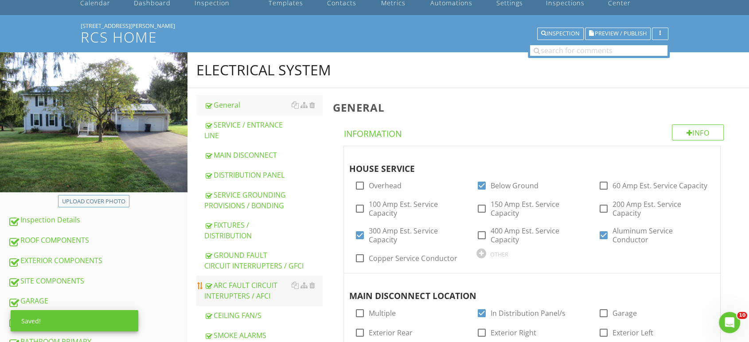
scroll to position [98, 0]
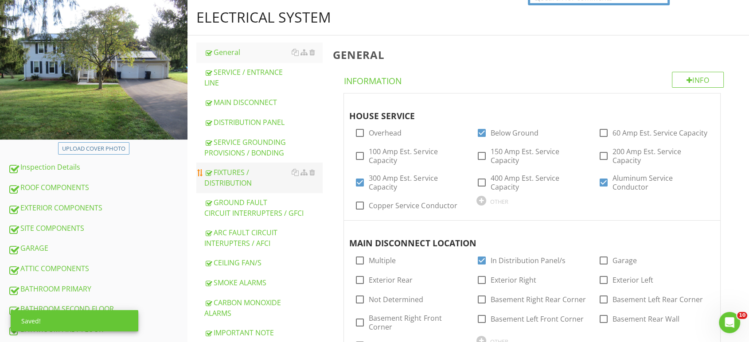
click at [230, 170] on div "FIXTURES / DISTRIBUTION" at bounding box center [263, 177] width 118 height 21
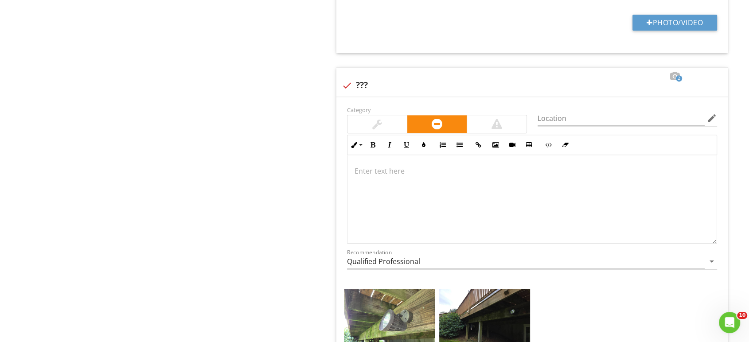
scroll to position [4195, 0]
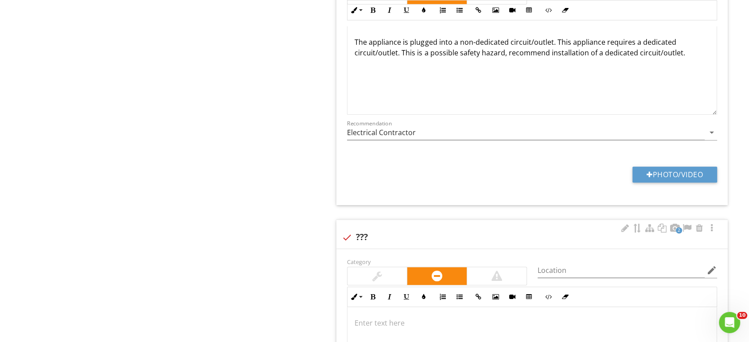
click at [342, 230] on div at bounding box center [346, 237] width 15 height 15
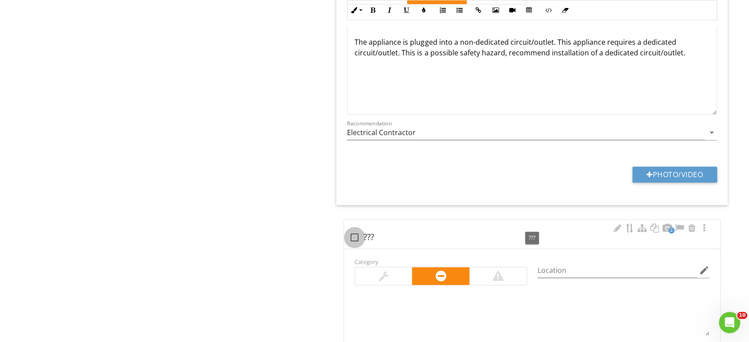
checkbox input "true"
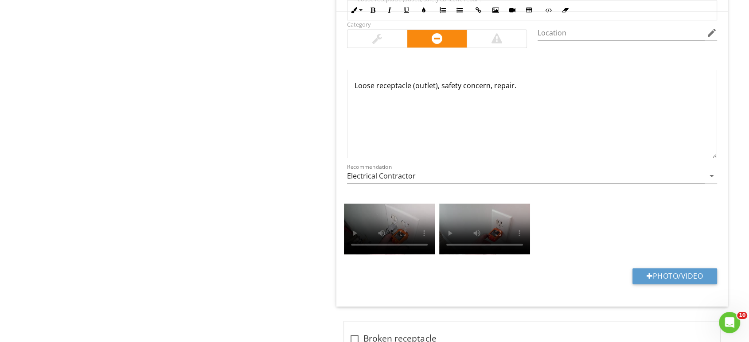
scroll to position [1252, 0]
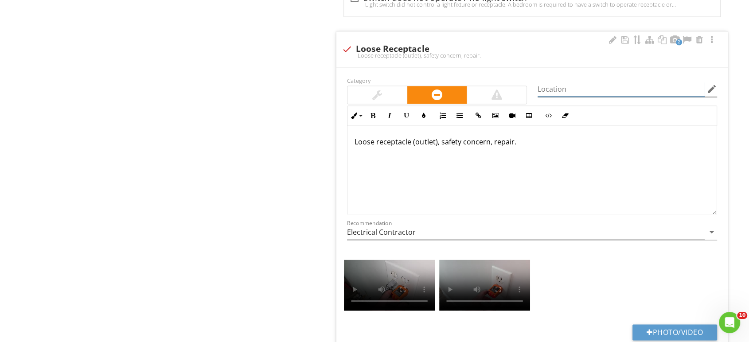
click at [553, 82] on input "Location" at bounding box center [621, 89] width 167 height 15
type input "Basement Most"
click at [438, 136] on p "Loose receptacle (outlet), safety concern, repair." at bounding box center [532, 141] width 355 height 11
click at [415, 136] on p "Loose receptacle (outlet), possible safety concern, repair." at bounding box center [532, 141] width 355 height 11
click at [398, 136] on p "Loose outlet), possible safety concern, repair." at bounding box center [532, 141] width 355 height 11
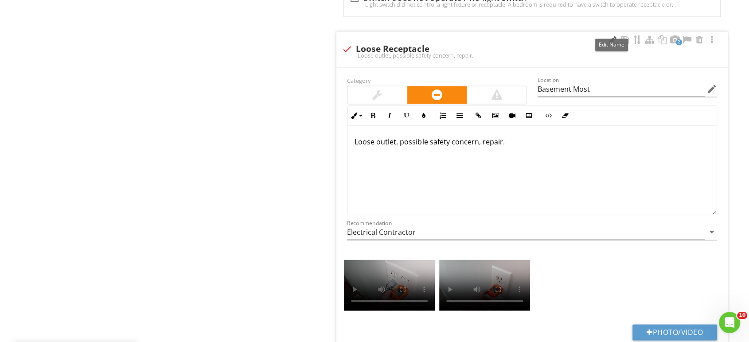
click at [613, 35] on div at bounding box center [612, 39] width 11 height 9
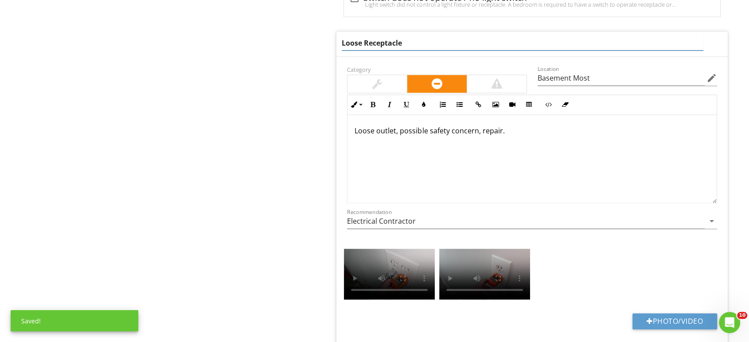
drag, startPoint x: 429, startPoint y: 27, endPoint x: 417, endPoint y: 38, distance: 16.1
click at [429, 36] on input "Loose Receptacle" at bounding box center [523, 43] width 362 height 15
type input "Loose Outlet"
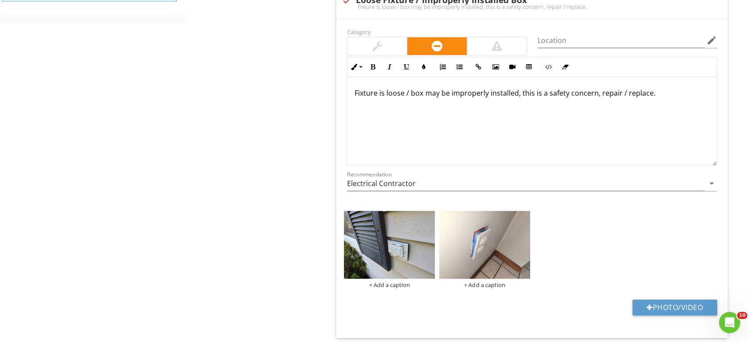
scroll to position [562, 0]
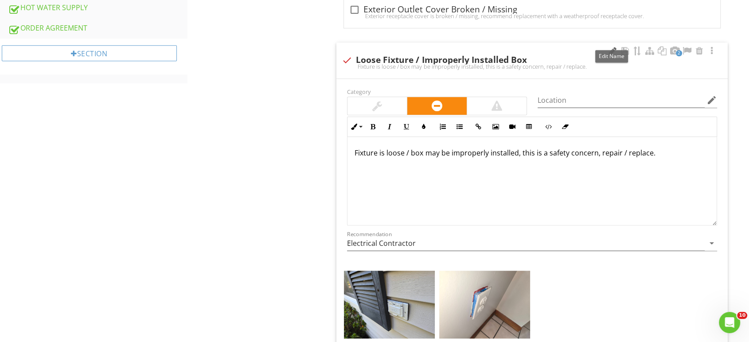
click at [613, 47] on div at bounding box center [612, 51] width 11 height 9
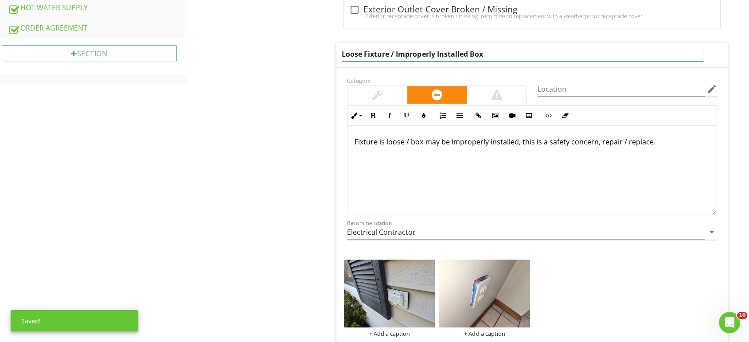
click at [390, 47] on input "Loose Fixture / Improperly Installed Box" at bounding box center [523, 54] width 362 height 15
type input "Loose Box / Improperly Installed Box"
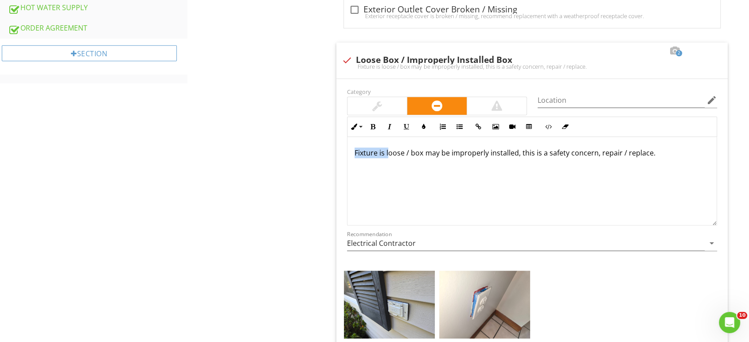
drag, startPoint x: 390, startPoint y: 133, endPoint x: 328, endPoint y: 135, distance: 62.5
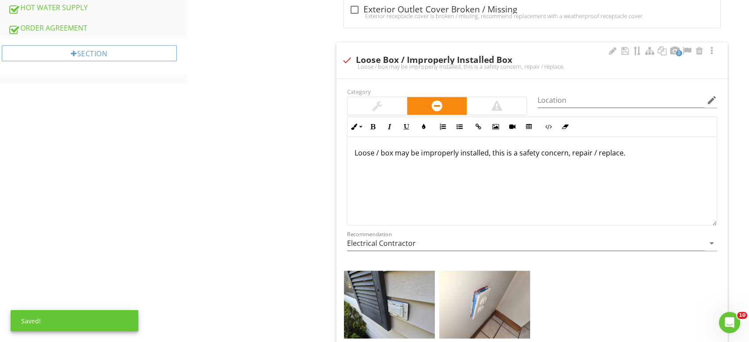
drag, startPoint x: 380, startPoint y: 142, endPoint x: 382, endPoint y: 148, distance: 6.9
click at [380, 148] on p "Loose / box may be improperly installed, this is a safety concern, repair / rep…" at bounding box center [532, 153] width 355 height 11
click at [414, 148] on p "Loose box may be improperly installed, this is a safety concern, repair / repla…" at bounding box center [532, 153] width 355 height 11
click at [393, 148] on p "Loose box/ improperly installed, this is a safety concern, repair / replace." at bounding box center [532, 153] width 355 height 11
click at [457, 148] on p "Loose box/improperly installed, this is a safety concern, repair / replace." at bounding box center [532, 153] width 355 height 11
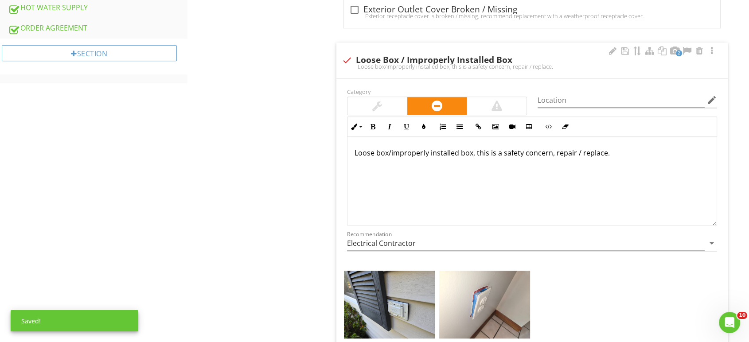
click at [609, 148] on p "Loose box/improperly installed box, this is a safety concern, repair / replace." at bounding box center [532, 153] width 355 height 11
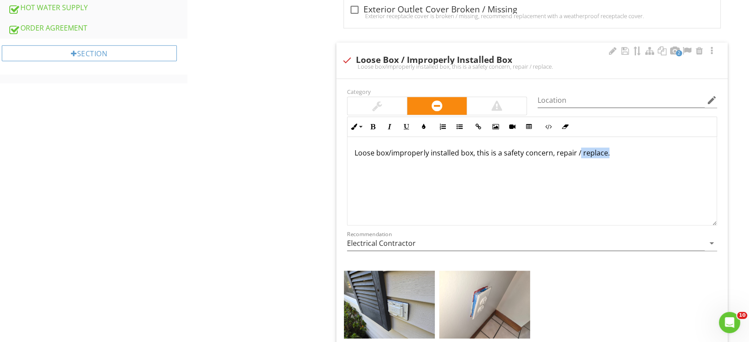
drag, startPoint x: 619, startPoint y: 148, endPoint x: 576, endPoint y: 153, distance: 42.8
click at [577, 153] on div "Loose box/improperly installed box, this is a safety concern, repair / replace." at bounding box center [531, 181] width 369 height 89
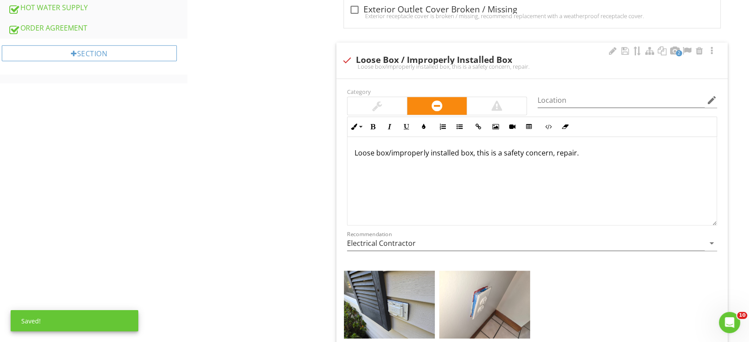
click at [481, 97] on div at bounding box center [496, 106] width 59 height 18
click at [558, 93] on input "Location" at bounding box center [621, 100] width 167 height 15
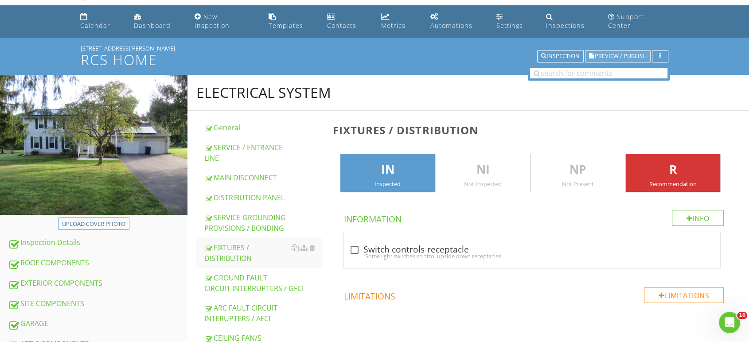
scroll to position [0, 0]
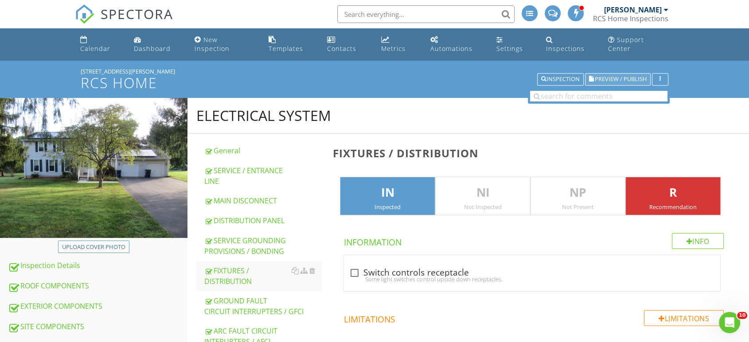
type input "Exterior Front & Kitchen/Dinning Area Rear"
click at [613, 77] on span "Preview / Publish" at bounding box center [621, 80] width 52 height 6
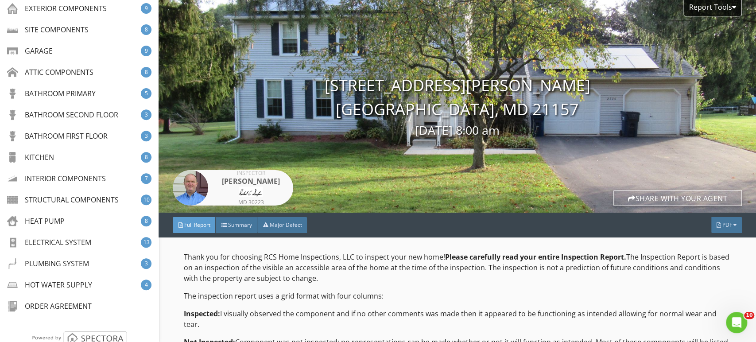
scroll to position [197, 0]
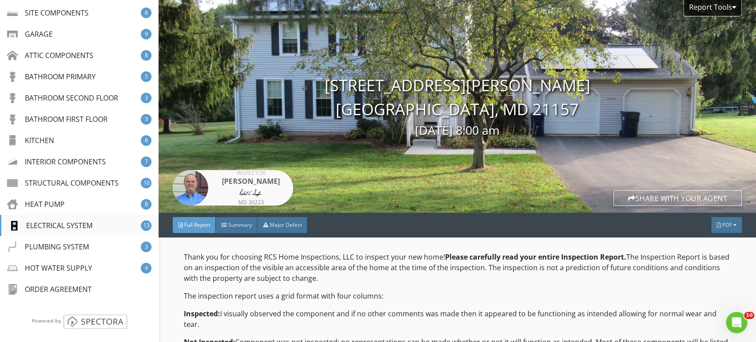
click at [62, 224] on div "ELECTRICAL SYSTEM" at bounding box center [50, 225] width 84 height 11
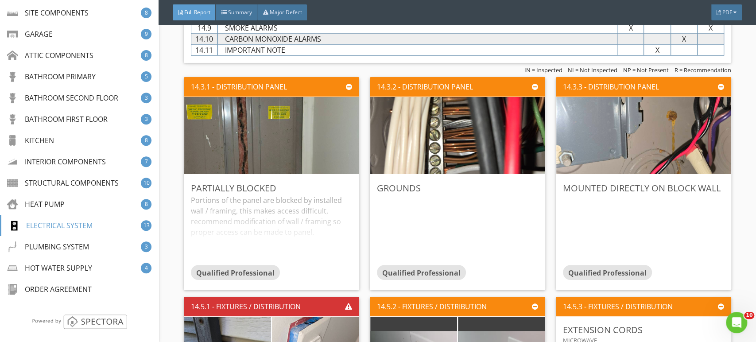
scroll to position [10265, 0]
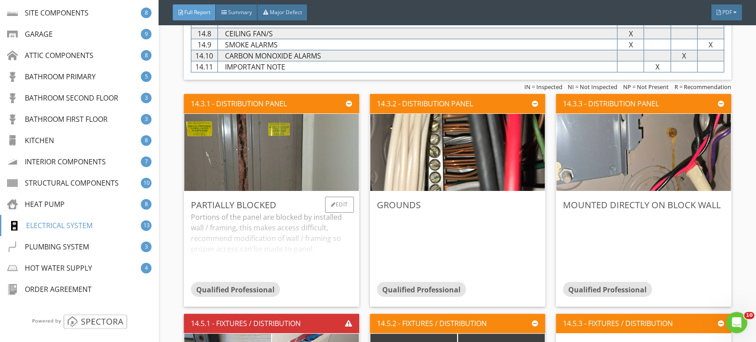
click at [313, 237] on div "Portions of the panel are blocked by installed wall / framing, this makes acces…" at bounding box center [271, 247] width 161 height 70
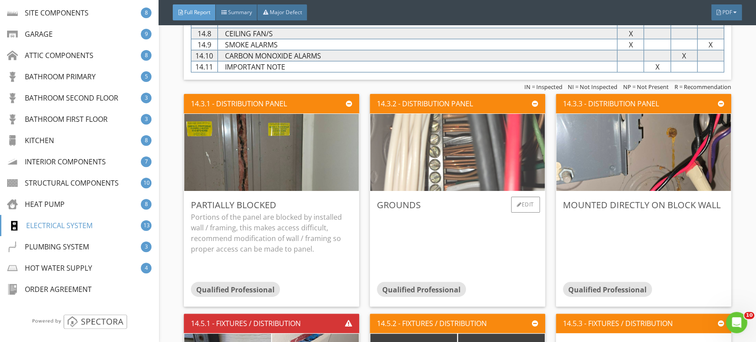
click at [458, 166] on img at bounding box center [457, 152] width 257 height 193
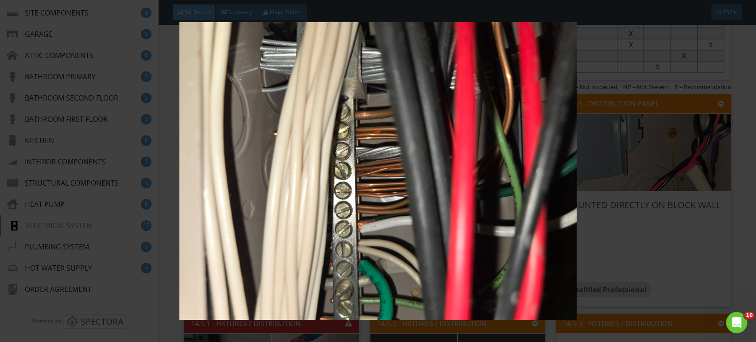
click at [738, 229] on div at bounding box center [378, 171] width 756 height 342
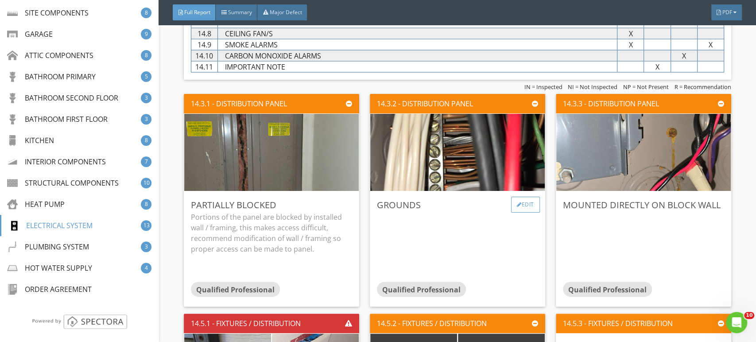
click at [521, 198] on div "Edit" at bounding box center [525, 205] width 29 height 16
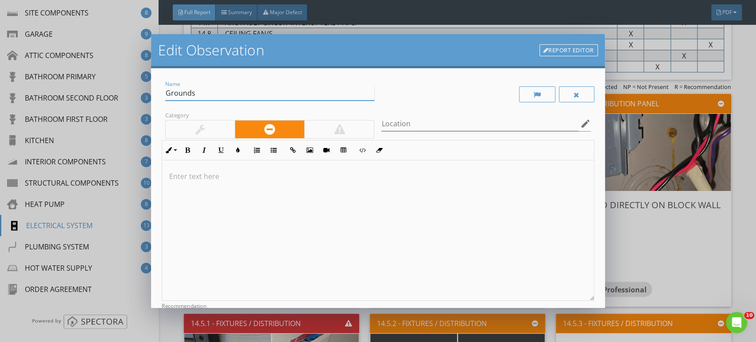
click at [235, 95] on input "Grounds" at bounding box center [269, 93] width 209 height 15
type input "Ground Wire Connection Issue"
click at [183, 174] on p at bounding box center [377, 176] width 417 height 11
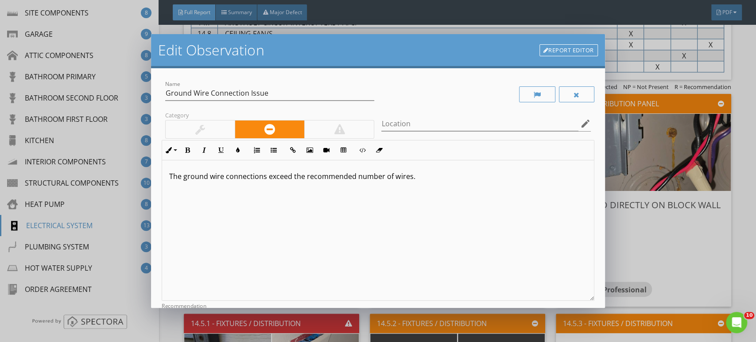
click at [422, 176] on p "The ground wire connections exceed the recommended number of wires." at bounding box center [377, 176] width 417 height 11
click at [205, 191] on p "The ground wire connections exceed the recommended number of wires. This could …" at bounding box center [377, 181] width 417 height 21
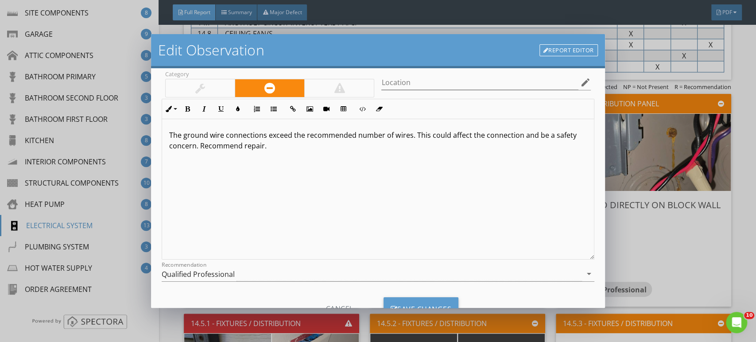
scroll to position [78, 0]
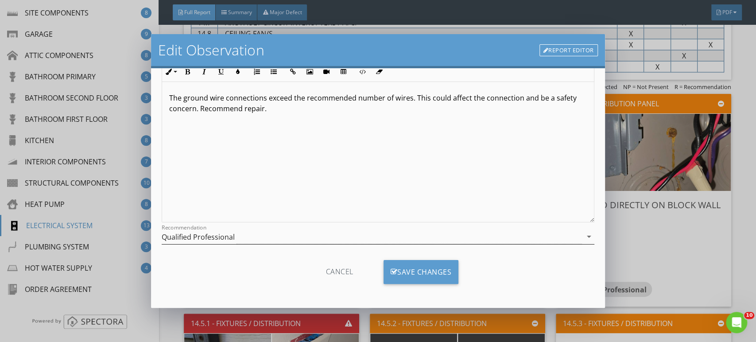
click at [188, 236] on div "Qualified Professional" at bounding box center [198, 237] width 73 height 8
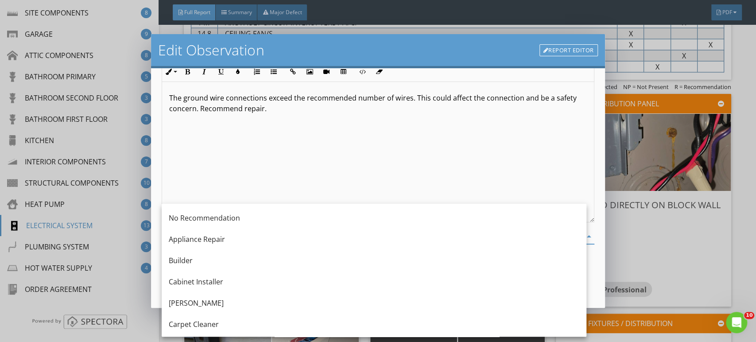
scroll to position [299, 0]
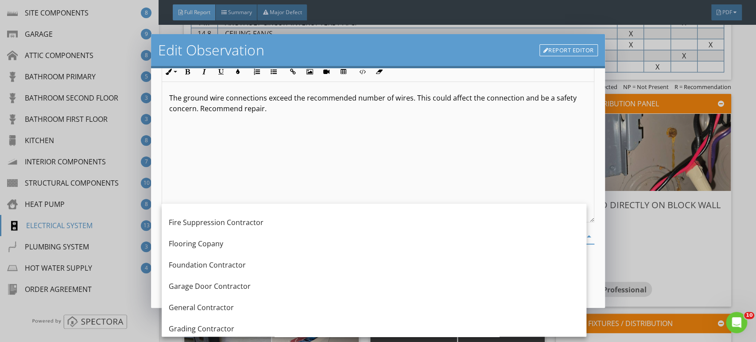
click at [188, 259] on div "No Recommendation Appliance Repair Builder Cabinet Installer [PERSON_NAME] Carp…" at bounding box center [374, 212] width 425 height 858
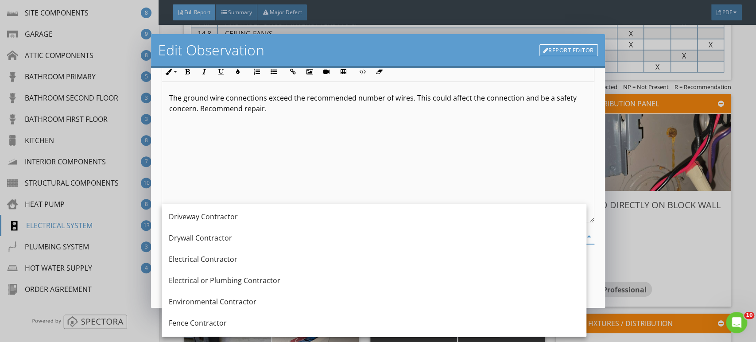
click at [261, 155] on div "The ground wire connections exceed the recommended number of wires. This could …" at bounding box center [378, 152] width 432 height 140
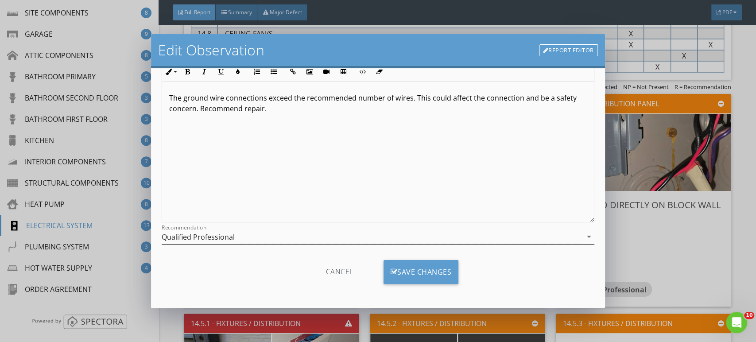
click at [203, 236] on div "Qualified Professional" at bounding box center [198, 237] width 73 height 8
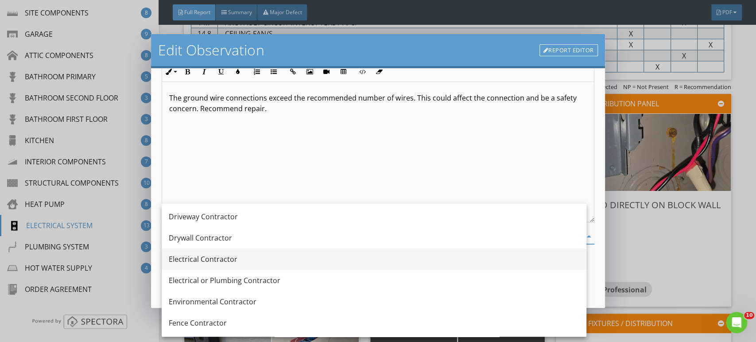
click at [209, 259] on div "Electrical Contractor" at bounding box center [374, 259] width 411 height 11
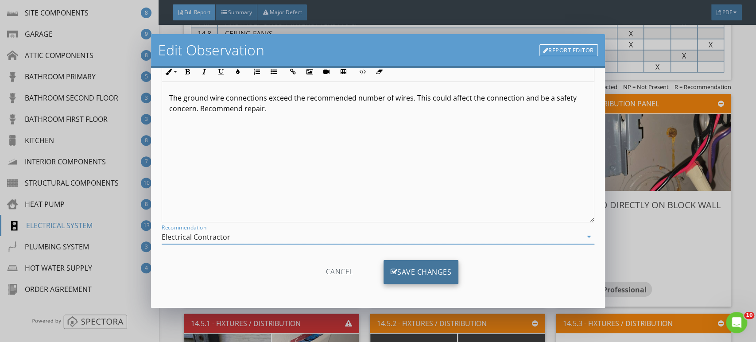
click at [424, 269] on div "Save Changes" at bounding box center [421, 272] width 75 height 24
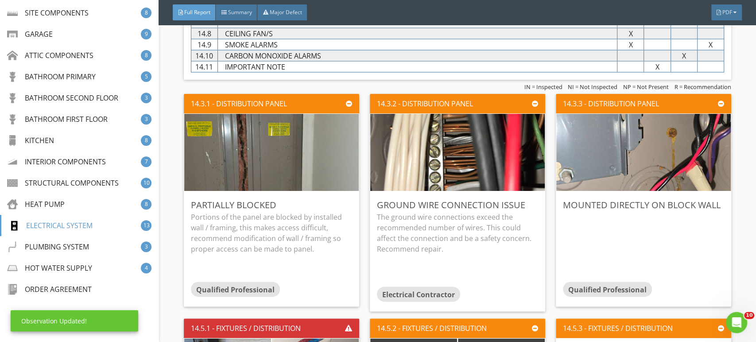
scroll to position [0, 0]
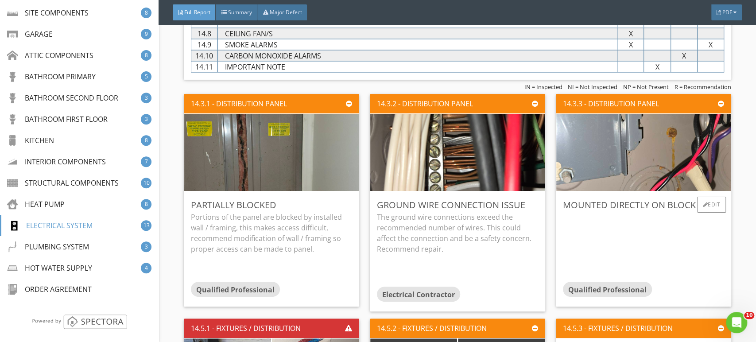
click at [600, 228] on div at bounding box center [643, 247] width 161 height 70
click at [702, 199] on div "Edit" at bounding box center [712, 205] width 29 height 16
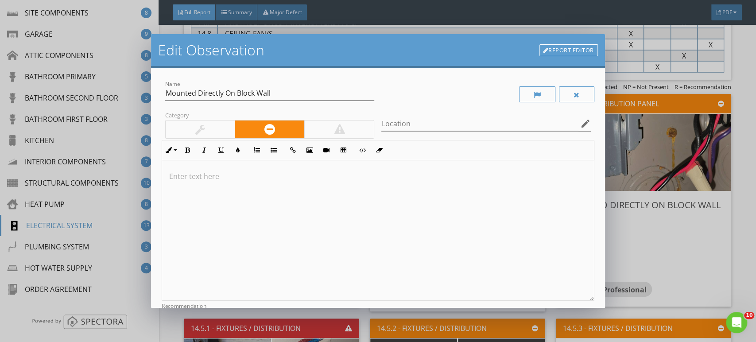
click at [271, 200] on div at bounding box center [378, 230] width 432 height 140
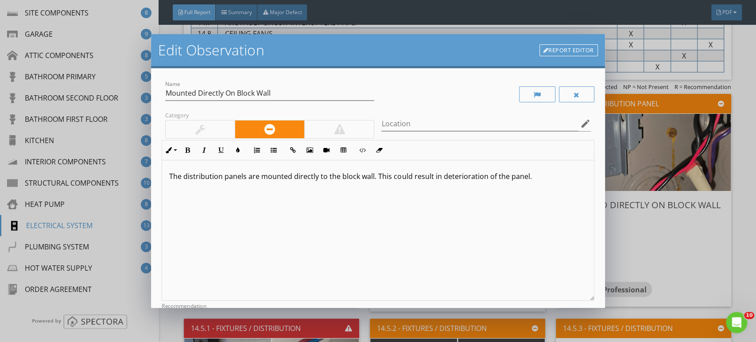
click at [534, 175] on p "The distribution panels are mounted directly to the block wall. This could resu…" at bounding box center [377, 176] width 417 height 11
click at [222, 189] on p "The distribution panels are mounted directly to the block wall. This could resu…" at bounding box center [377, 181] width 417 height 21
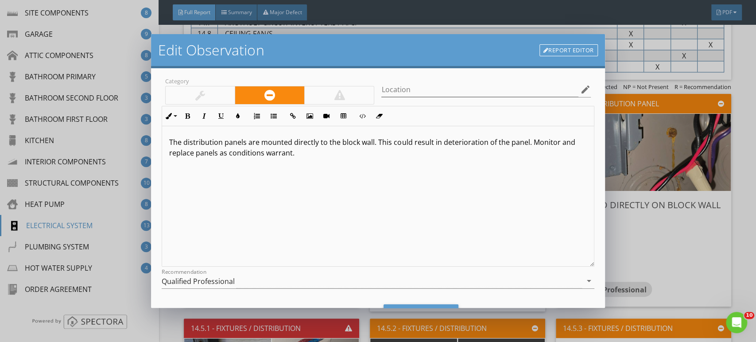
scroll to position [78, 0]
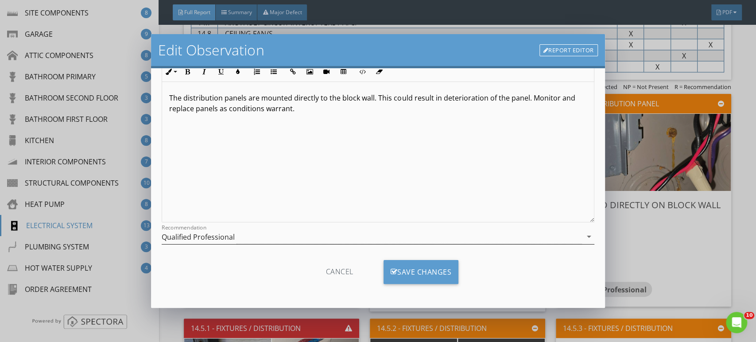
click at [204, 238] on div "Qualified Professional" at bounding box center [198, 237] width 73 height 8
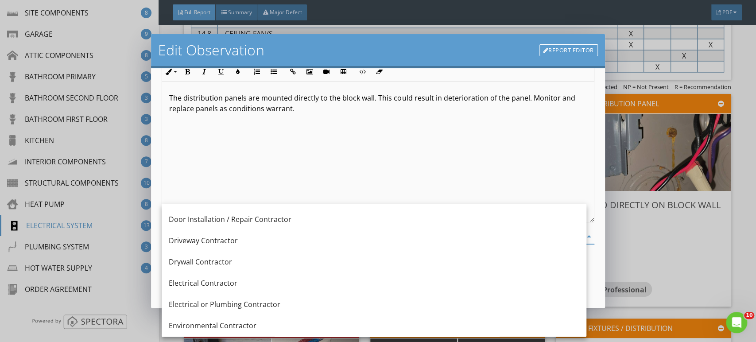
scroll to position [299, 0]
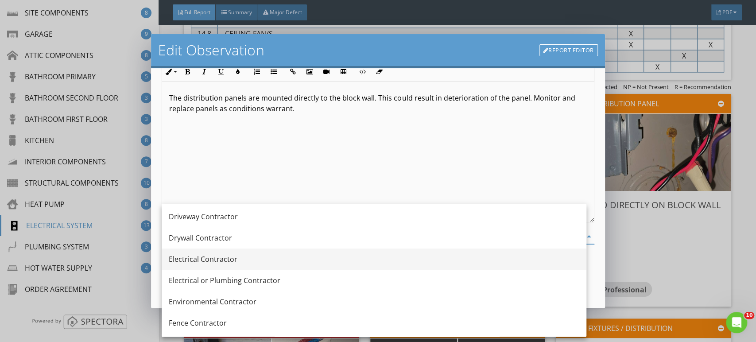
click at [213, 260] on div "Electrical Contractor" at bounding box center [374, 259] width 411 height 11
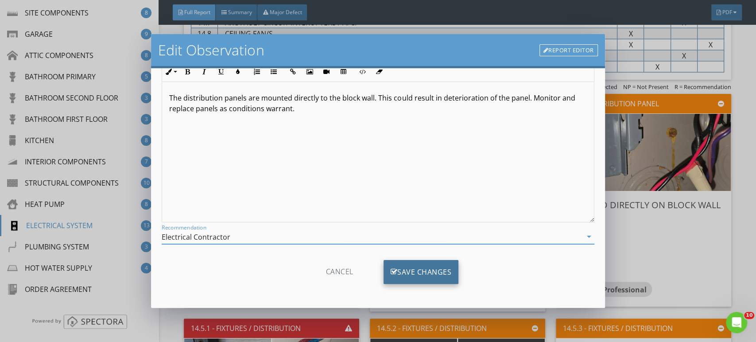
click at [416, 269] on div "Save Changes" at bounding box center [421, 272] width 75 height 24
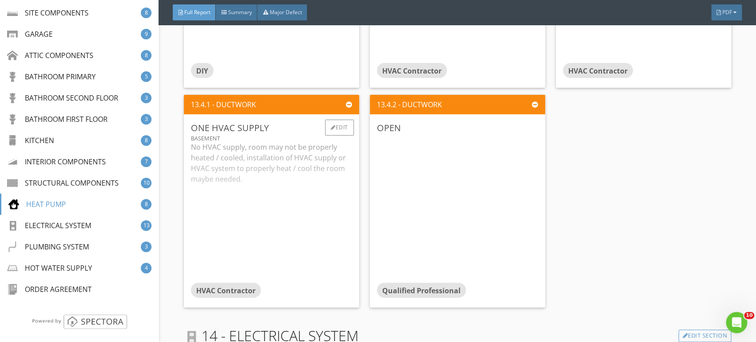
scroll to position [9821, 0]
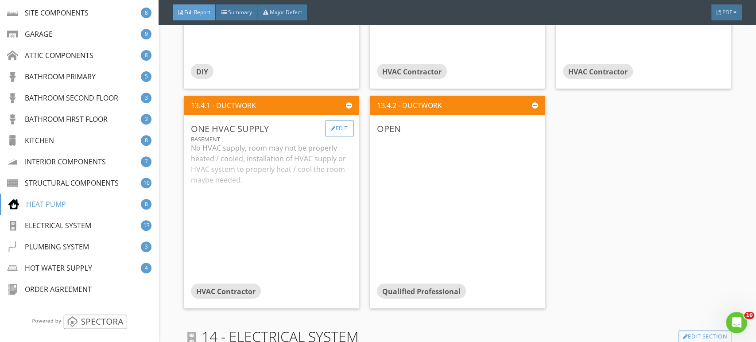
click at [339, 121] on div "Edit" at bounding box center [339, 129] width 29 height 16
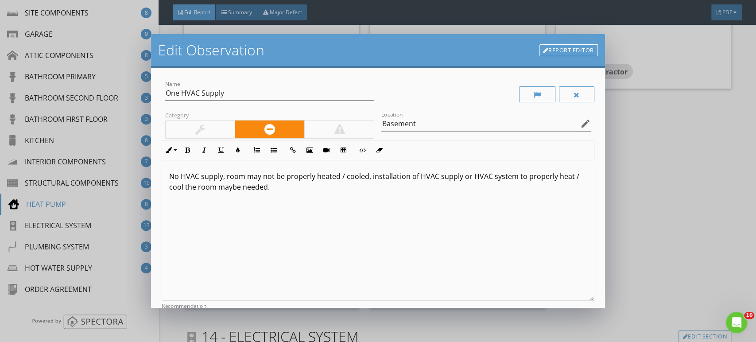
click at [177, 176] on p "No HVAC supply, room may not be properly heated / cooled, installation of HVAC …" at bounding box center [377, 181] width 417 height 21
click at [263, 179] on p "Only one HVAC supply, room may not be properly heated / cooled, installation of…" at bounding box center [377, 181] width 417 height 21
click at [348, 194] on div "Only one HVAC supply, the basement may not be properly heated/cooled, installat…" at bounding box center [378, 230] width 432 height 140
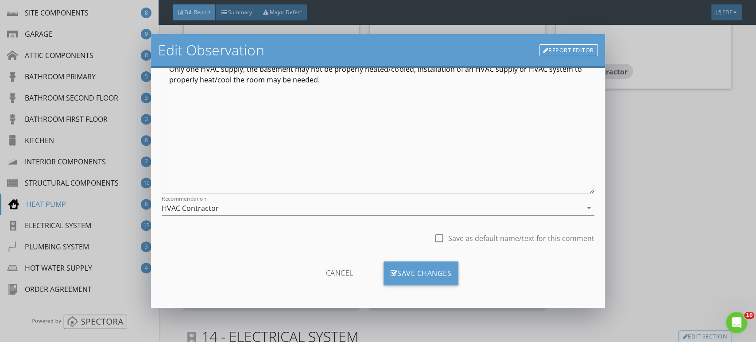
scroll to position [109, 0]
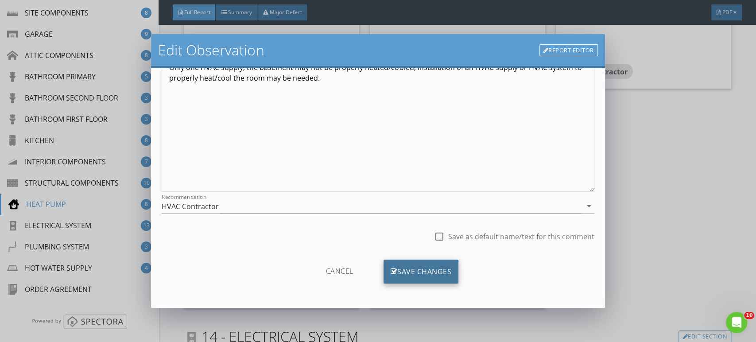
click at [415, 272] on div "Save Changes" at bounding box center [421, 272] width 75 height 24
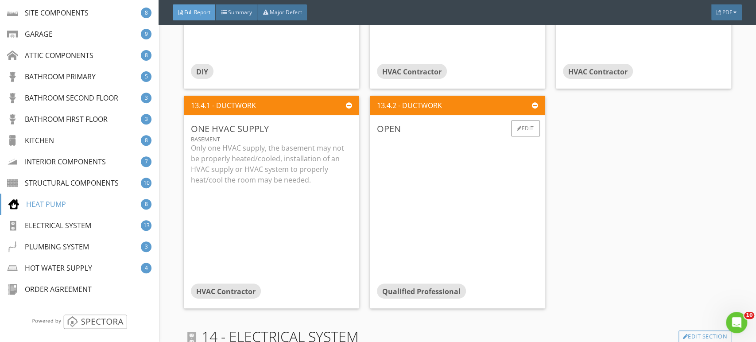
scroll to position [9772, 0]
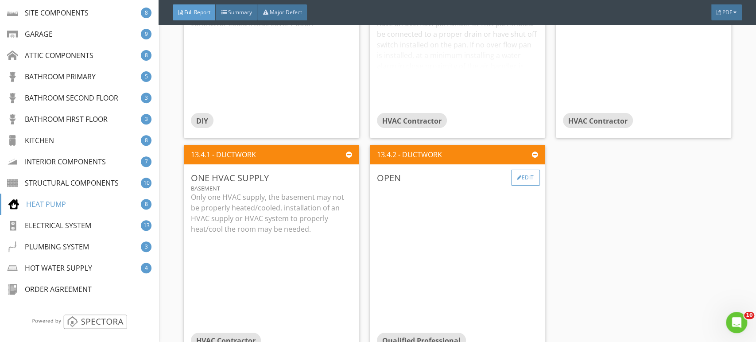
click at [517, 175] on div at bounding box center [519, 177] width 5 height 5
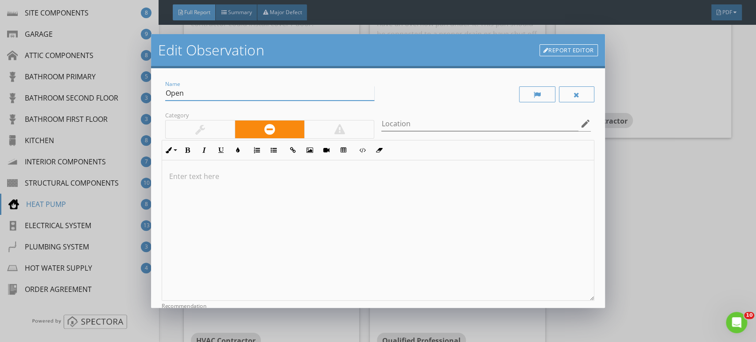
click at [195, 99] on input "Open" at bounding box center [269, 93] width 209 height 15
type input "Open In Duct/Ceiling"
click at [409, 121] on input "Location" at bounding box center [480, 124] width 197 height 15
type input "Basement Left"
click at [192, 180] on p at bounding box center [377, 176] width 417 height 11
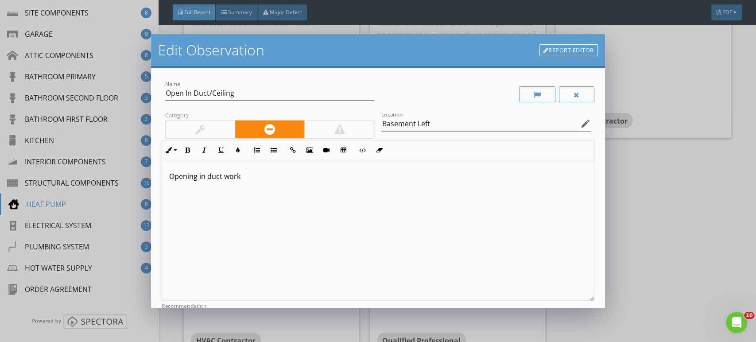
click at [224, 176] on p "Opening in duct work" at bounding box center [377, 176] width 417 height 11
click at [220, 179] on p "Opening in duct ductwork" at bounding box center [377, 176] width 417 height 11
click at [223, 176] on p "Opening in duct ductwork" at bounding box center [377, 176] width 417 height 11
click at [252, 179] on p "Opening in ductwork" at bounding box center [377, 176] width 417 height 11
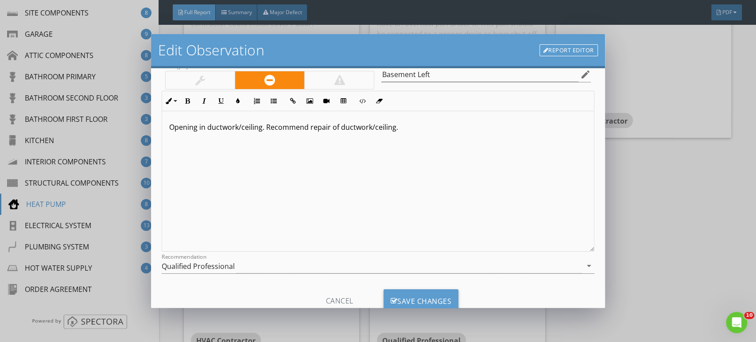
scroll to position [78, 0]
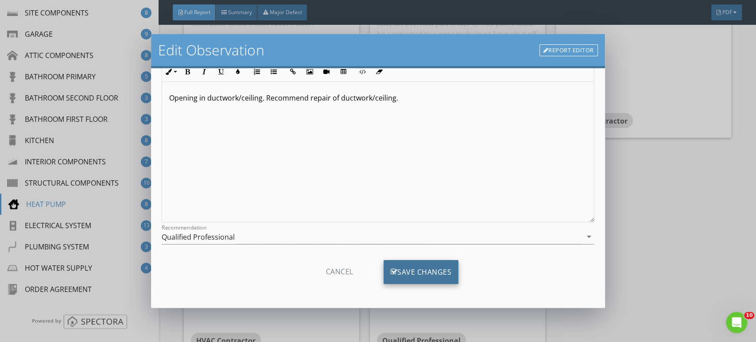
click at [393, 267] on div "Save Changes" at bounding box center [421, 272] width 75 height 24
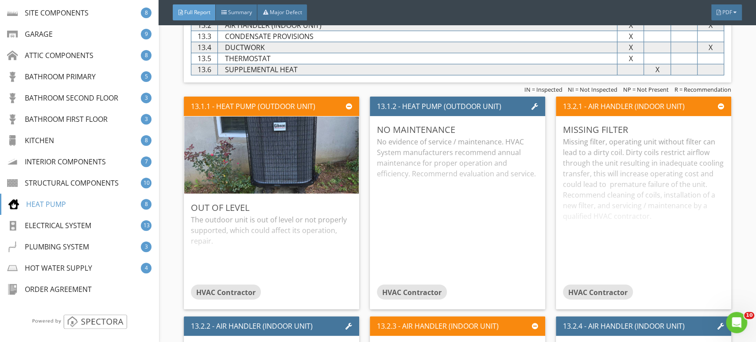
scroll to position [9378, 0]
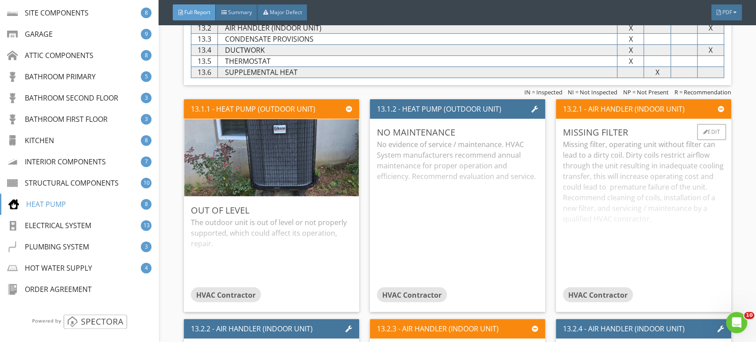
click at [675, 176] on div "Missing filter, operating unit without filter can lead to a dirty coil. Dirty c…" at bounding box center [643, 213] width 161 height 148
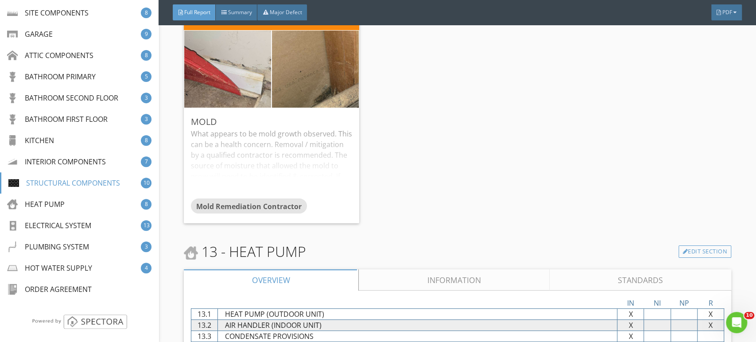
scroll to position [8984, 0]
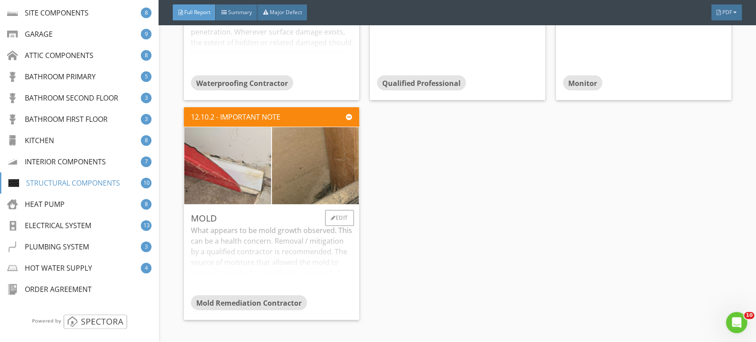
click at [318, 225] on div "What appears to be mold growth observed. This can be a health concern. Removal …" at bounding box center [271, 260] width 161 height 70
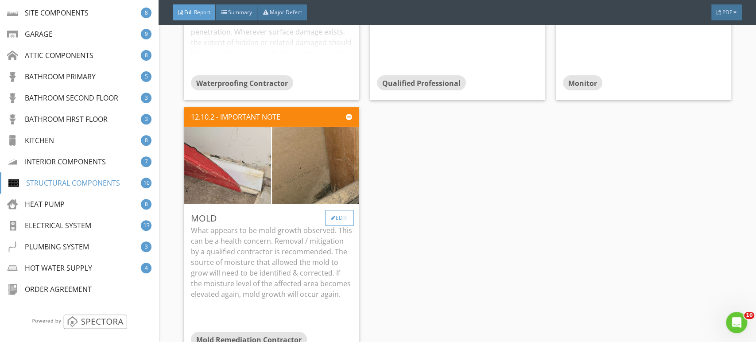
click at [347, 211] on div "Edit" at bounding box center [339, 218] width 29 height 16
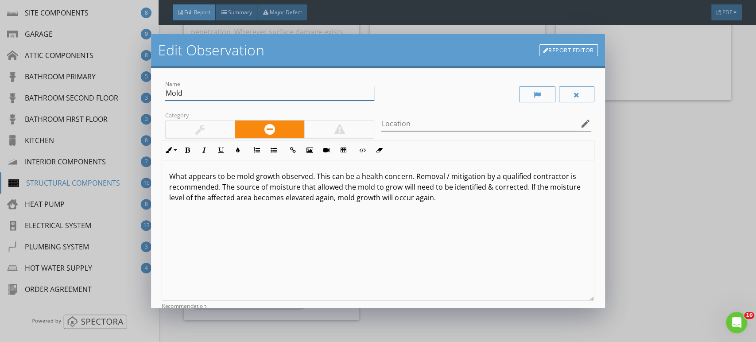
click at [167, 96] on input "Mold" at bounding box center [269, 93] width 209 height 15
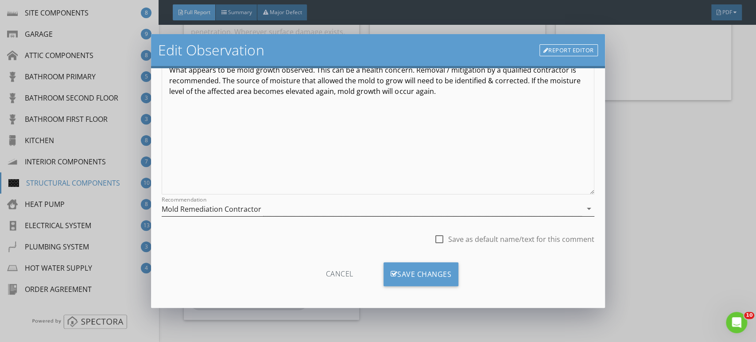
scroll to position [109, 0]
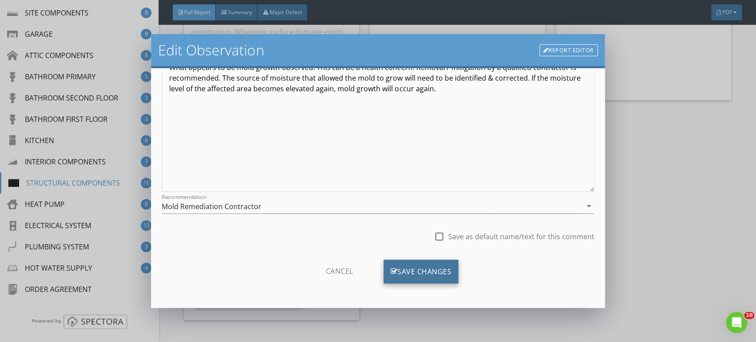
type input "Possible Mold"
click at [423, 273] on div "Save Changes" at bounding box center [421, 272] width 75 height 24
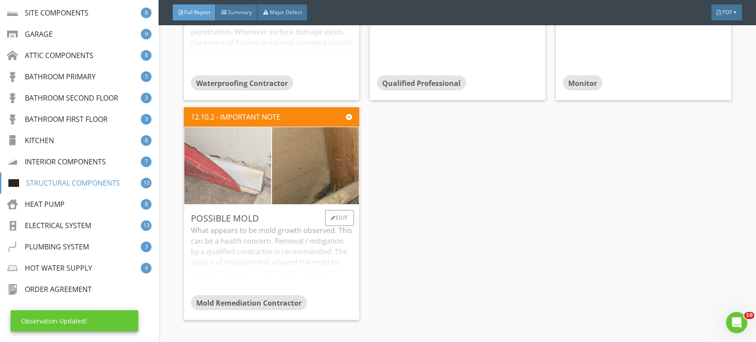
click at [211, 146] on img at bounding box center [227, 165] width 217 height 163
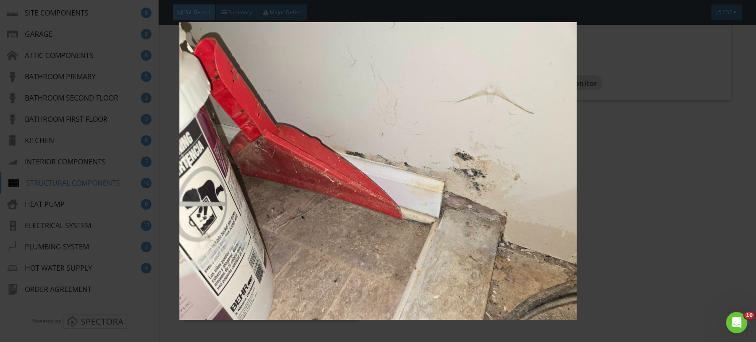
click at [347, 181] on img at bounding box center [378, 171] width 692 height 298
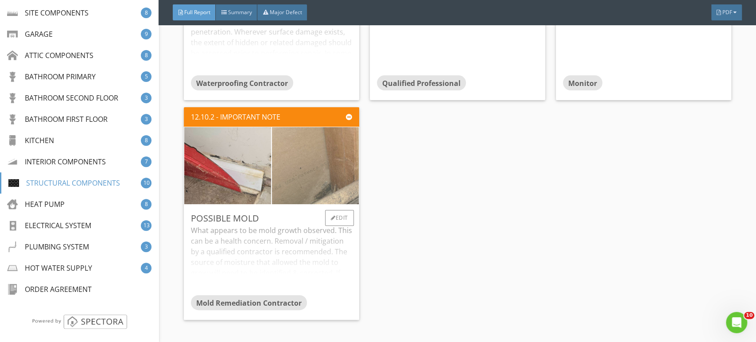
click at [353, 171] on img at bounding box center [315, 165] width 217 height 163
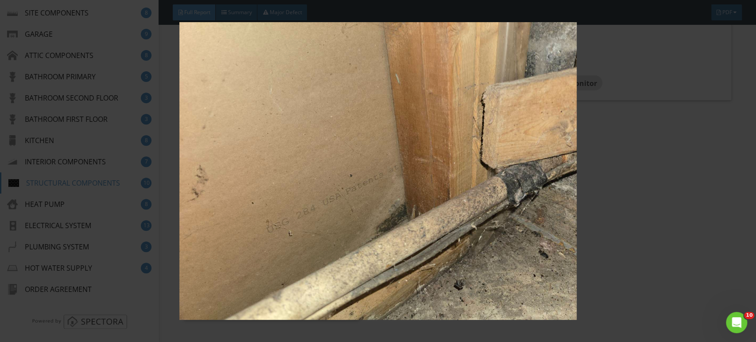
click at [311, 180] on img at bounding box center [378, 171] width 692 height 298
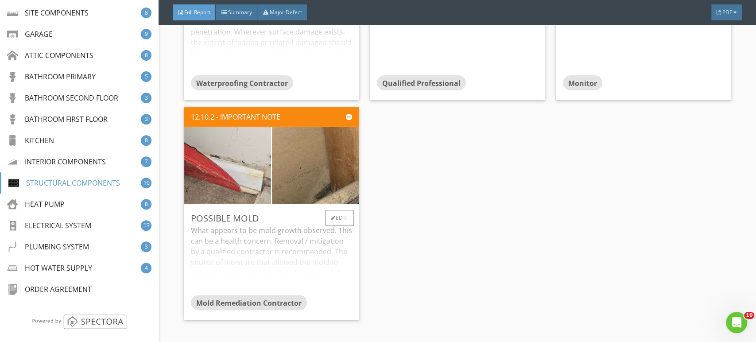
click at [298, 230] on div "What appears to be mold growth observed. This can be a health concern. Removal …" at bounding box center [271, 260] width 161 height 70
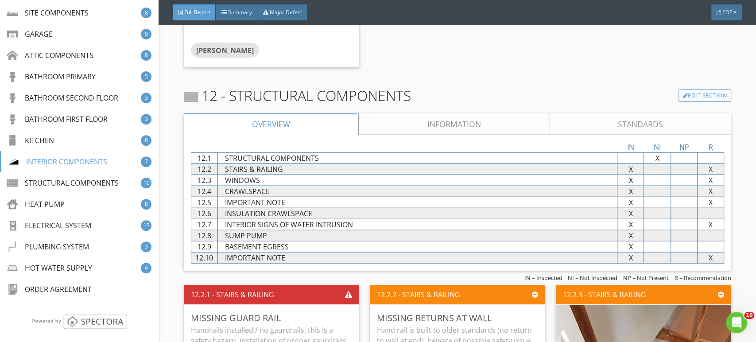
scroll to position [8049, 0]
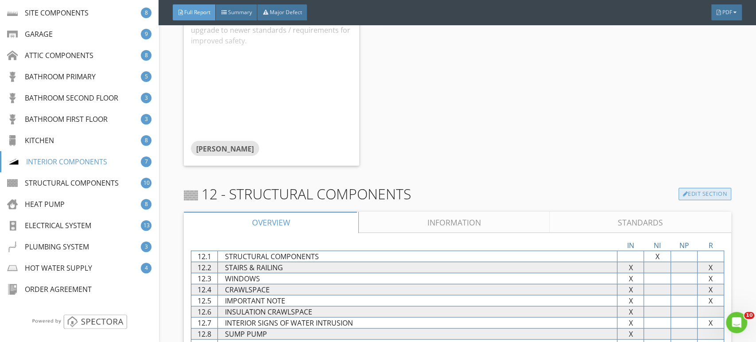
click at [690, 188] on link "Edit Section" at bounding box center [705, 194] width 53 height 12
